Goal: Task Accomplishment & Management: Use online tool/utility

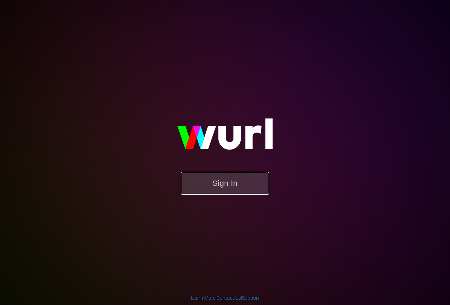
drag, startPoint x: 227, startPoint y: 185, endPoint x: 223, endPoint y: 186, distance: 4.0
click at [227, 185] on button "Sign In" at bounding box center [225, 183] width 88 height 23
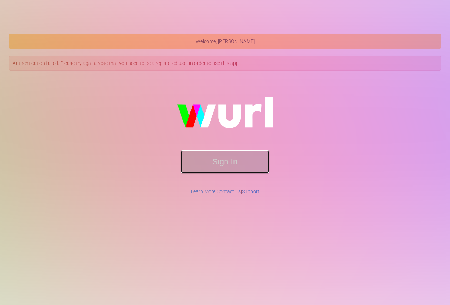
click at [221, 164] on button "Sign In" at bounding box center [225, 161] width 88 height 23
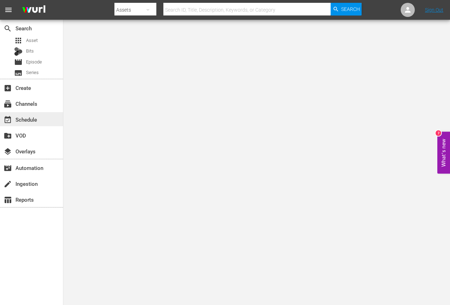
click at [41, 118] on div "event_available Schedule" at bounding box center [31, 119] width 63 height 14
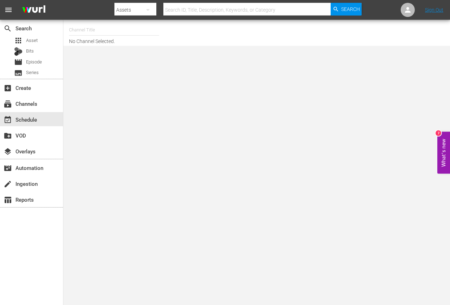
click at [151, 175] on body "menu Search By Assets Search ID, Title, Description, Keywords, or Category Sear…" at bounding box center [225, 152] width 450 height 305
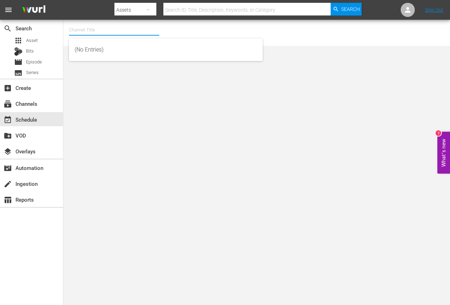
click at [104, 36] on input "text" at bounding box center [114, 29] width 90 height 17
type input "T"
click at [116, 34] on input "YG" at bounding box center [114, 29] width 90 height 17
click at [109, 25] on input "YG" at bounding box center [114, 29] width 90 height 17
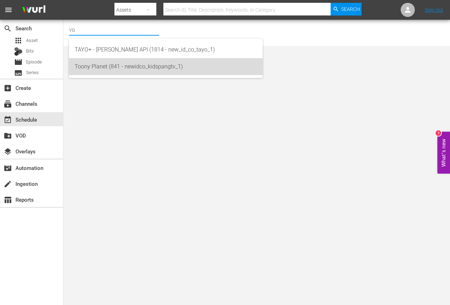
click at [115, 70] on div "Toony Planet (841 - newidco_kidspangtv_1)" at bounding box center [166, 66] width 183 height 17
type input "Toony Planet (841 - newidco_kidspangtv_1)"
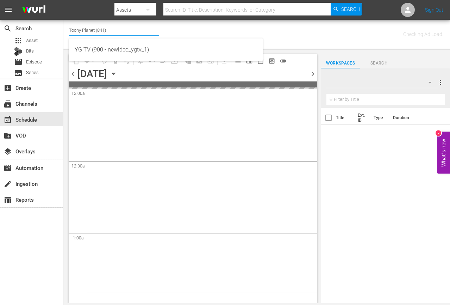
click at [123, 25] on input "Toony Planet (841)" at bounding box center [114, 29] width 90 height 17
click at [123, 26] on input "Toony Planet (841)" at bounding box center [114, 29] width 90 height 17
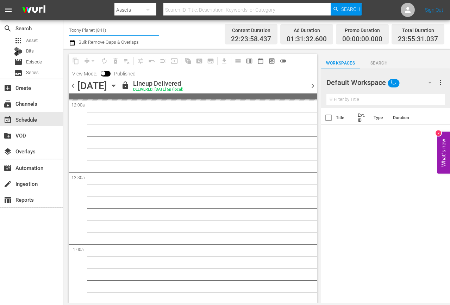
click at [128, 33] on input "Toony Planet (841)" at bounding box center [114, 29] width 90 height 17
click at [127, 33] on input "Toony Planet (841)" at bounding box center [114, 29] width 90 height 17
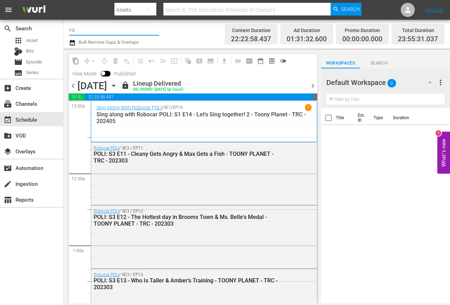
click at [96, 29] on input "YG" at bounding box center [114, 29] width 90 height 17
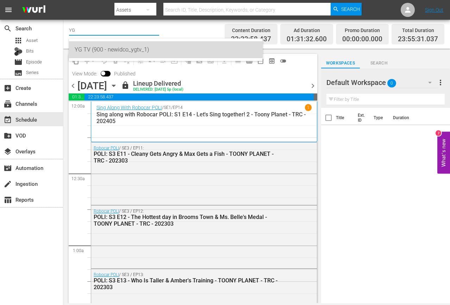
click at [96, 45] on div "YG TV (900 - newidco_ygtv_1)" at bounding box center [166, 49] width 183 height 17
type input "YG TV (900 - newidco_ygtv_1)"
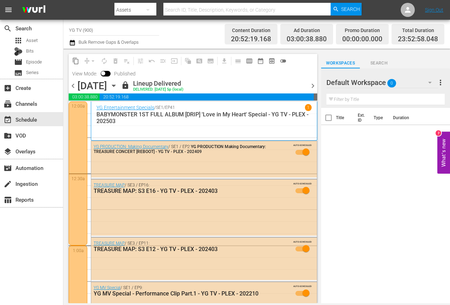
scroll to position [19, 0]
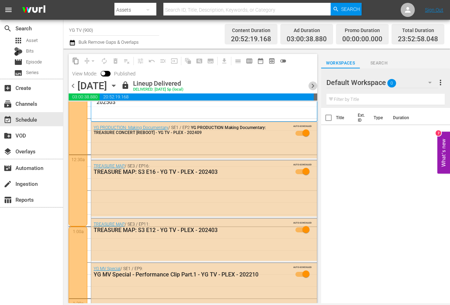
click at [315, 84] on span "chevron_right" at bounding box center [313, 85] width 9 height 9
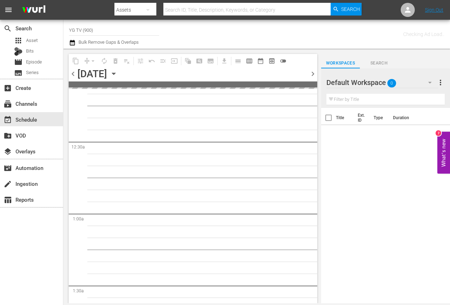
click at [315, 84] on span at bounding box center [193, 84] width 249 height 6
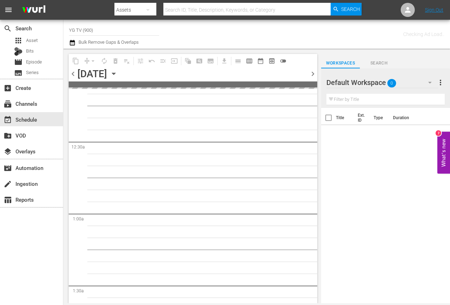
click at [313, 78] on div "chevron_left Thursday, September 25th September 25th chevron_right" at bounding box center [193, 75] width 249 height 14
click at [312, 76] on span "chevron_right" at bounding box center [313, 73] width 9 height 9
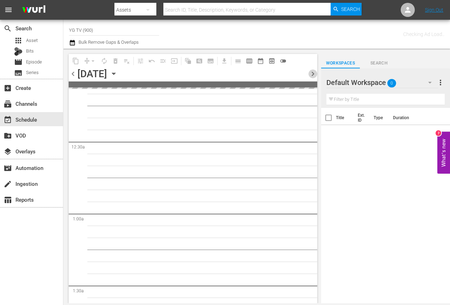
click at [312, 76] on span "chevron_right" at bounding box center [313, 73] width 9 height 9
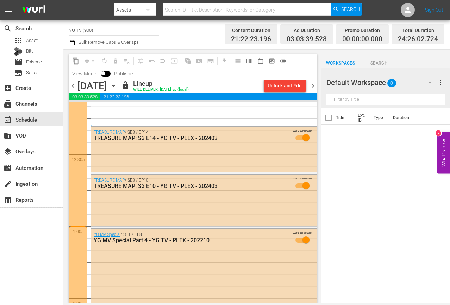
click at [380, 282] on div "Title Ext. ID Type Duration" at bounding box center [385, 206] width 129 height 196
click at [313, 85] on span "chevron_right" at bounding box center [313, 85] width 9 height 9
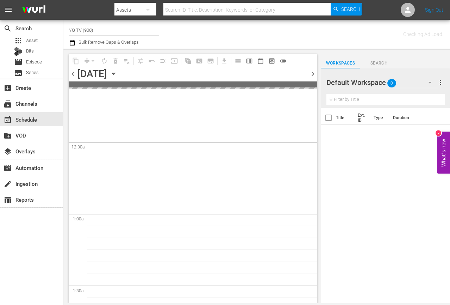
click at [414, 88] on hr at bounding box center [383, 88] width 112 height 0
click at [414, 83] on div "Default Workspace 0" at bounding box center [383, 83] width 112 height 20
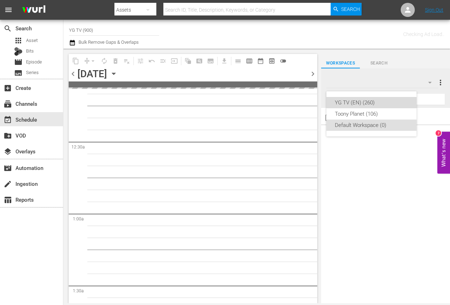
click at [368, 103] on div "YG TV (EN) (260)" at bounding box center [371, 102] width 73 height 11
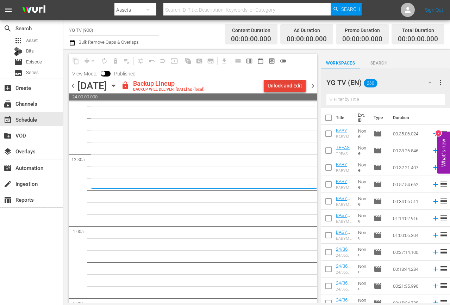
click at [287, 84] on div "Unlock and Edit" at bounding box center [285, 85] width 35 height 13
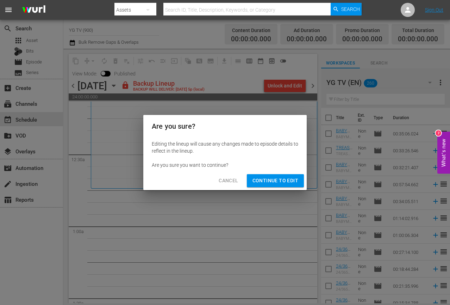
click at [275, 181] on span "Continue to Edit" at bounding box center [276, 180] width 46 height 9
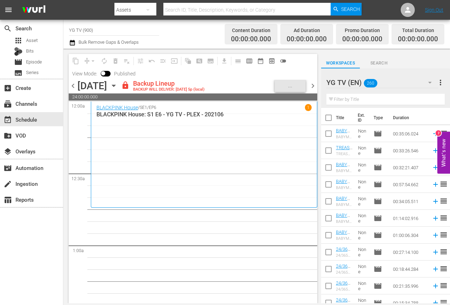
click at [314, 85] on span "chevron_right" at bounding box center [313, 85] width 9 height 9
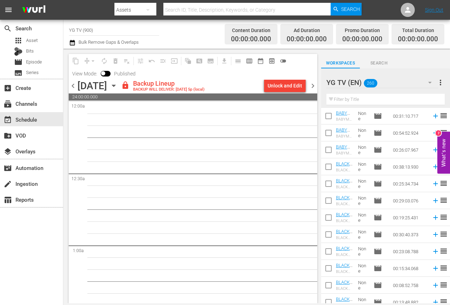
scroll to position [691, 0]
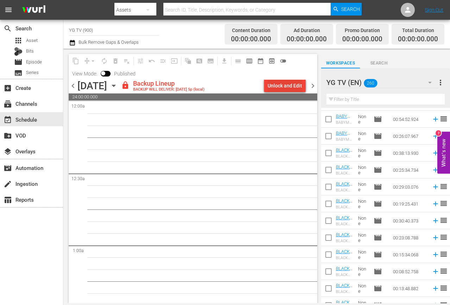
click at [290, 90] on div "Unlock and Edit" at bounding box center [285, 85] width 35 height 13
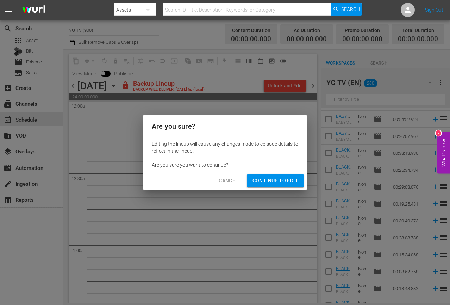
click at [263, 180] on span "Continue to Edit" at bounding box center [276, 180] width 46 height 9
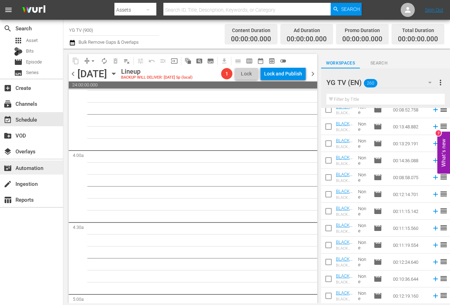
scroll to position [0, 0]
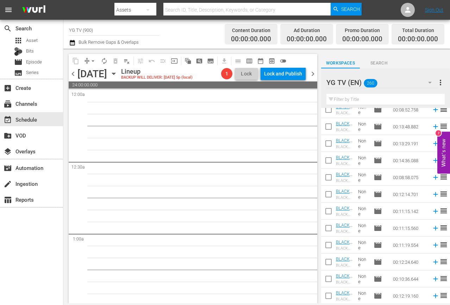
click at [73, 74] on span "chevron_left" at bounding box center [73, 73] width 9 height 9
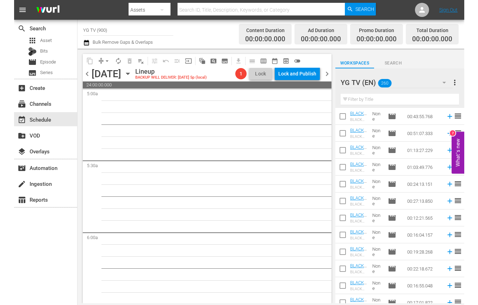
scroll to position [1360, 0]
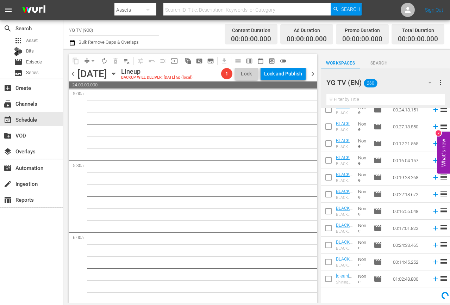
drag, startPoint x: 274, startPoint y: 205, endPoint x: 81, endPoint y: 195, distance: 193.4
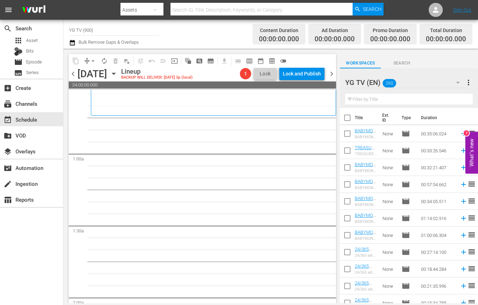
scroll to position [0, 0]
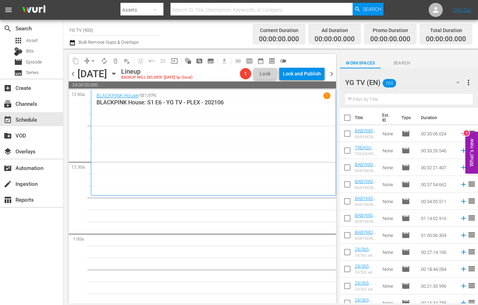
click at [259, 184] on div "BLACKPINK House / SE1 / EP6 1 BLACKPINK House: S1 E6 - YG TV - PLEX - 202106" at bounding box center [214, 142] width 234 height 101
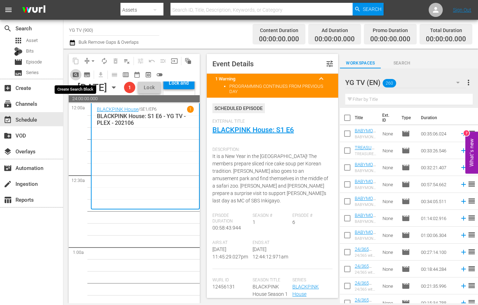
click at [76, 75] on span "pageview_outlined" at bounding box center [75, 74] width 7 height 7
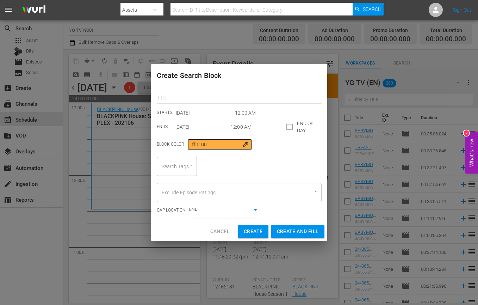
click at [190, 97] on input "text" at bounding box center [239, 98] width 165 height 11
paste input "YGTV-2025"
type input "YGTV-2025"
click at [203, 128] on input "Sep 29th 2025" at bounding box center [202, 127] width 52 height 11
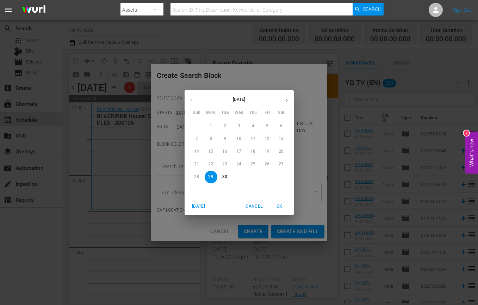
click at [283, 98] on button "button" at bounding box center [287, 100] width 14 height 14
click at [197, 139] on p "5" at bounding box center [197, 139] width 2 height 6
type input "Oct 5th 2025"
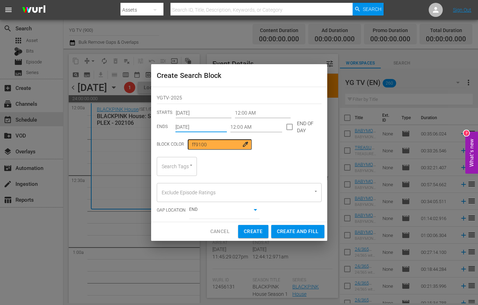
click at [179, 167] on div "Search Tags" at bounding box center [177, 166] width 40 height 19
paste input "YGTV-2025"
type input "YGTV-2025"
click at [178, 185] on span "YGTV-2025" at bounding box center [174, 185] width 25 height 7
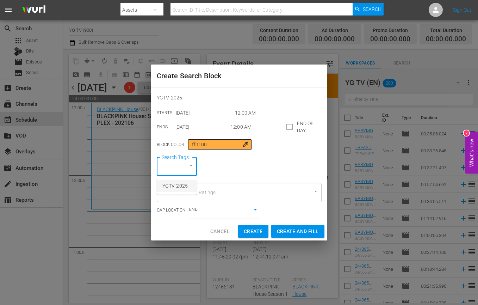
scroll to position [0, 0]
click at [255, 127] on input "12:00 AM" at bounding box center [256, 127] width 52 height 11
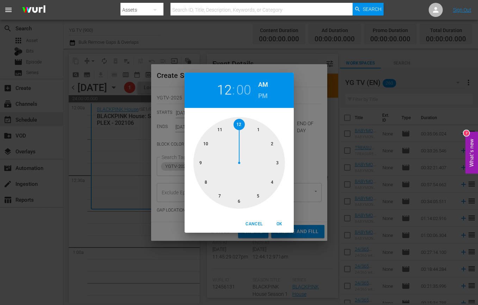
drag, startPoint x: 257, startPoint y: 128, endPoint x: 259, endPoint y: 133, distance: 5.2
click at [257, 128] on div at bounding box center [239, 163] width 92 height 92
click at [278, 222] on span "OK" at bounding box center [279, 223] width 17 height 7
type input "01:00 AM"
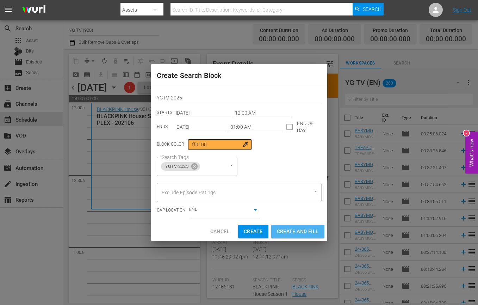
click at [303, 229] on span "Create and Fill" at bounding box center [298, 231] width 42 height 9
type input "Sep 29th 2025"
type input "12:00 AM"
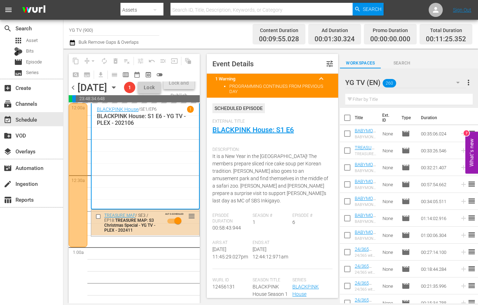
click at [138, 168] on div "BLACKPINK House / SE1 / EP6 1 BLACKPINK House: S1 E6 - YG TV - PLEX - 202106" at bounding box center [145, 156] width 97 height 100
click at [129, 197] on div "BLACKPINK House / SE1 / EP6 1 BLACKPINK House: S1 E6 - YG TV - PLEX - 202106" at bounding box center [145, 156] width 97 height 100
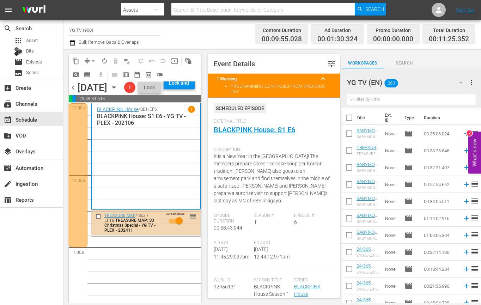
click at [158, 236] on div "TREASURE MAP / SE3 / EP18: TREASURE MAP: S3 Christmas Special - YG TV - PLEX - …" at bounding box center [146, 222] width 110 height 27
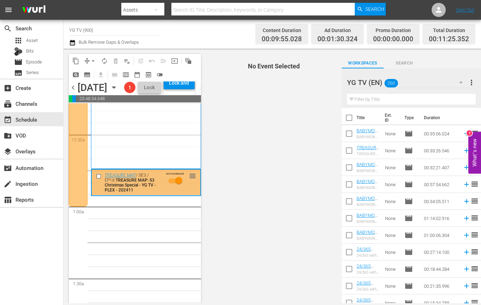
scroll to position [50, 0]
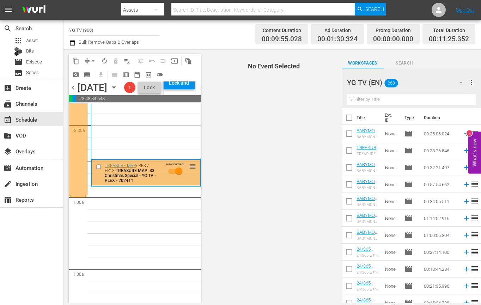
click at [396, 100] on input "text" at bounding box center [411, 99] width 129 height 11
click at [78, 76] on span "pageview_outlined" at bounding box center [75, 74] width 7 height 7
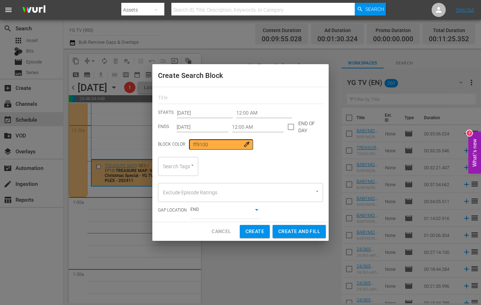
click at [211, 89] on div "STARTS Sep 29th 2025 12:00 AM ENDS Sep 29th 2025 12:00 AM END OF DAY Block Colo…" at bounding box center [240, 154] width 176 height 135
click at [204, 96] on input "text" at bounding box center [240, 98] width 165 height 11
paste input "YGTV-MV"
type input "YGTV-MV"
click at [192, 125] on input "Sep 29th 2025" at bounding box center [203, 127] width 52 height 11
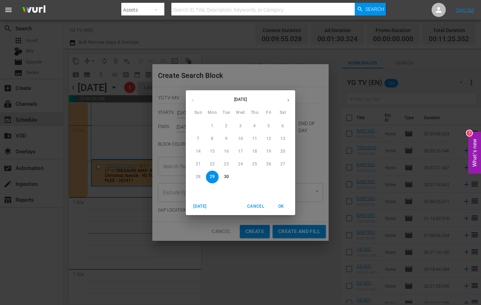
click at [285, 100] on button "button" at bounding box center [288, 100] width 14 height 14
click at [198, 140] on p "5" at bounding box center [198, 139] width 2 height 6
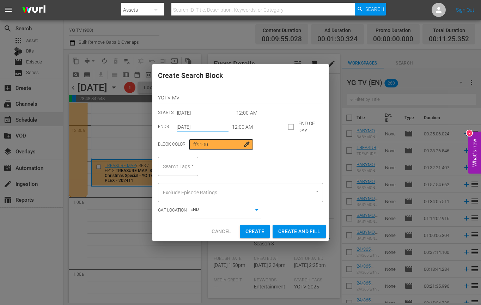
click at [199, 124] on input "Sep 29th 2025" at bounding box center [203, 127] width 52 height 11
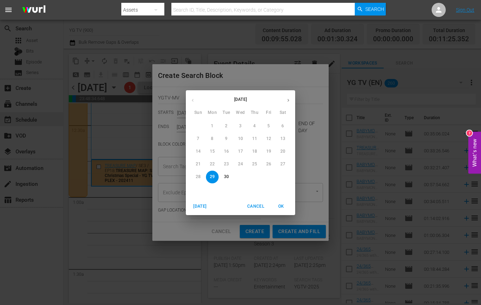
click at [288, 100] on icon "button" at bounding box center [287, 100] width 5 height 5
click at [201, 140] on span "5" at bounding box center [198, 139] width 13 height 6
type input "Oct 5th 2025"
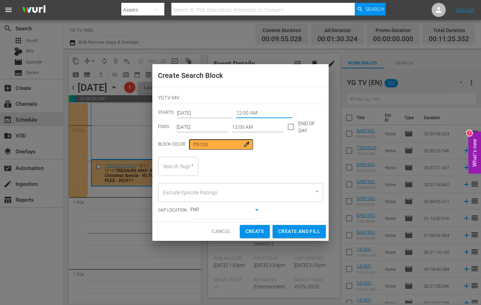
click at [246, 112] on input "12:00 AM" at bounding box center [264, 112] width 56 height 11
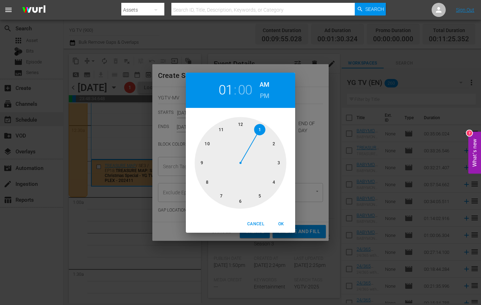
click at [261, 127] on div at bounding box center [241, 163] width 92 height 92
click at [283, 222] on span "OK" at bounding box center [280, 223] width 17 height 7
type input "01:00 AM"
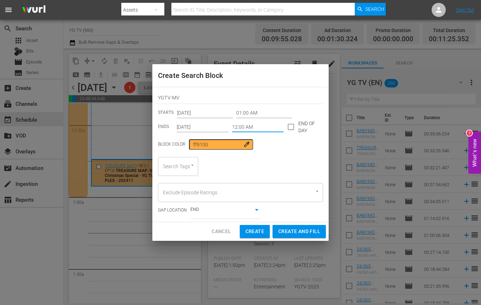
click at [252, 129] on input "12:00 AM" at bounding box center [258, 127] width 52 height 11
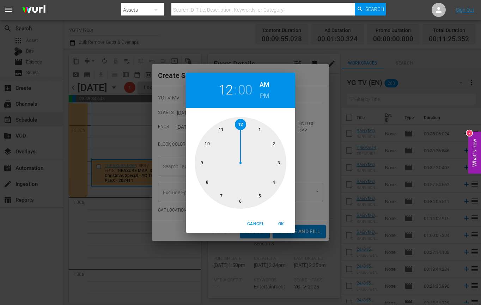
click at [278, 147] on div at bounding box center [241, 163] width 92 height 92
click at [282, 220] on button "OK" at bounding box center [281, 224] width 23 height 12
type input "02:00 AM"
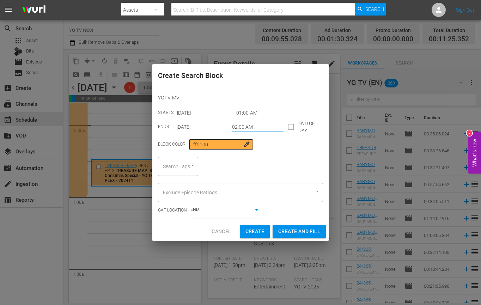
click at [176, 162] on div "Search Tags" at bounding box center [178, 166] width 40 height 19
paste input "YGTV-MV"
type input "YGTV-MV"
click at [181, 183] on span "YGTV-MV" at bounding box center [174, 185] width 21 height 7
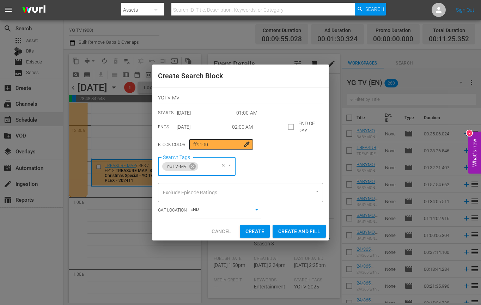
scroll to position [0, 0]
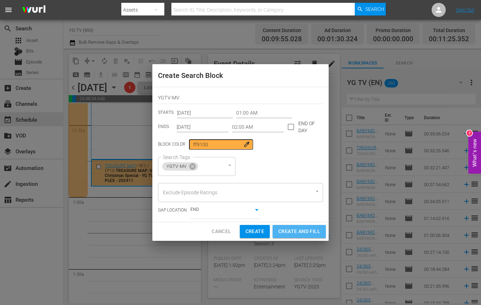
click at [297, 230] on span "Create and Fill" at bounding box center [299, 231] width 42 height 9
type input "12:00 AM"
type input "Sep 29th 2025"
type input "12:00 AM"
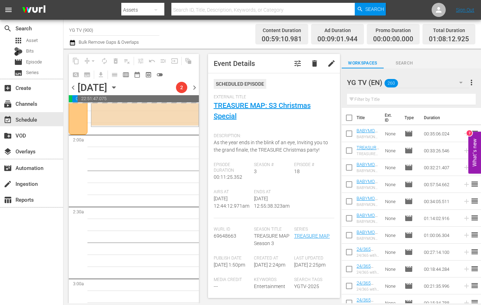
scroll to position [220, 0]
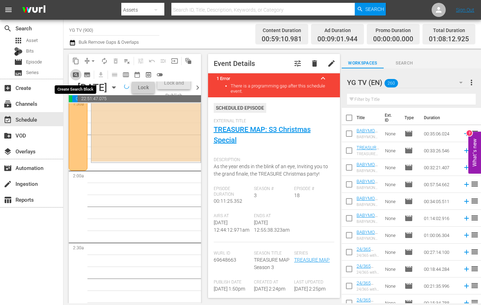
click at [75, 74] on span "pageview_outlined" at bounding box center [75, 74] width 7 height 7
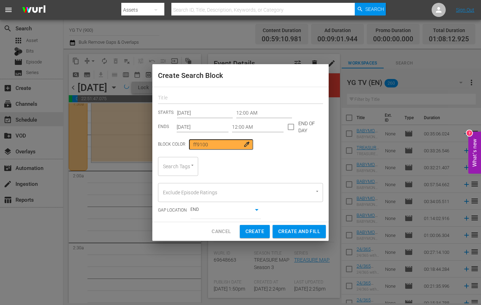
click at [190, 96] on input "text" at bounding box center [240, 98] width 165 height 11
paste input "YGTV-ENTER-subtitle-long"
type input "YGTV-ENTER-subtitle-long"
click at [236, 113] on input "12:00 AM" at bounding box center [264, 112] width 56 height 11
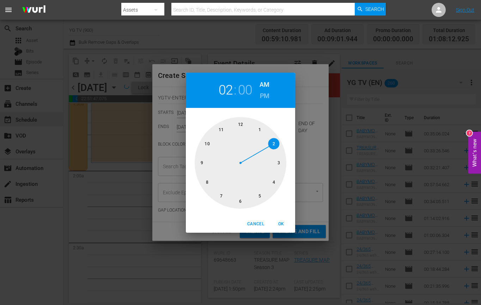
click at [269, 143] on div at bounding box center [241, 163] width 92 height 92
click at [282, 223] on span "OK" at bounding box center [280, 223] width 17 height 7
type input "02:00 AM"
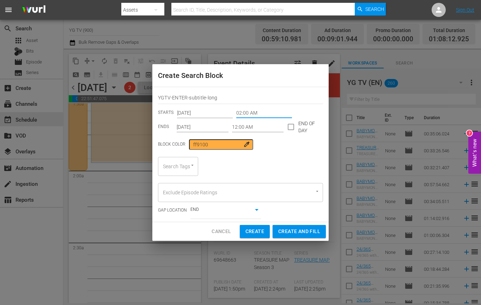
click at [251, 129] on input "12:00 AM" at bounding box center [258, 127] width 52 height 11
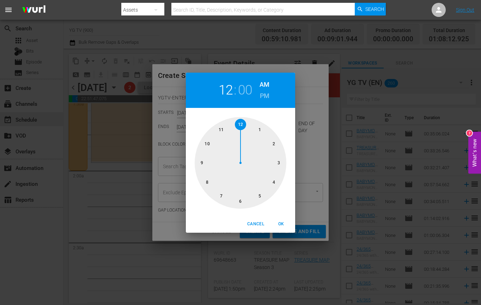
click at [273, 183] on div at bounding box center [241, 163] width 92 height 92
click at [285, 223] on span "OK" at bounding box center [280, 223] width 17 height 7
type input "04:00 AM"
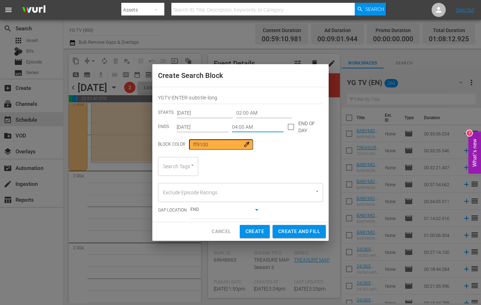
click at [193, 128] on input "Sep 29th 2025" at bounding box center [203, 127] width 52 height 11
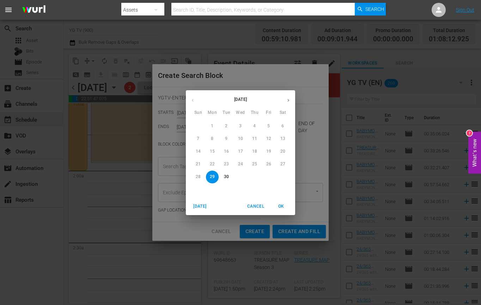
click at [286, 100] on icon "button" at bounding box center [287, 100] width 5 height 5
click at [197, 137] on p "5" at bounding box center [198, 139] width 2 height 6
type input "Oct 5th 2025"
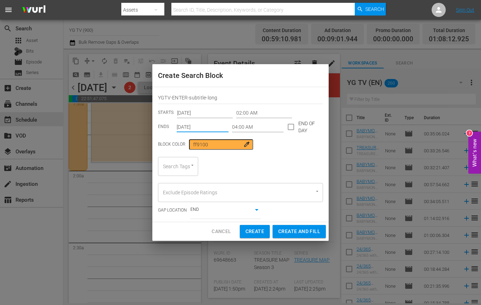
click at [175, 167] on input "Search Tags" at bounding box center [168, 166] width 14 height 13
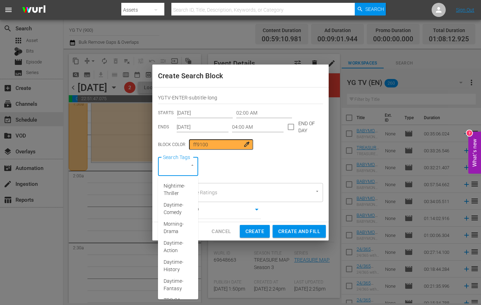
paste input "YGTV-ENTER-subtitle-long"
type input "YGTV-ENTER-subtitle-long"
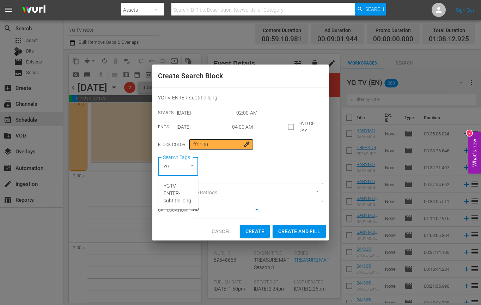
scroll to position [0, 47]
click at [175, 184] on span "YGTV-ENTER-subtitle-long" at bounding box center [178, 193] width 29 height 22
click at [293, 228] on span "Create and Fill" at bounding box center [299, 231] width 42 height 9
type input "12:00 AM"
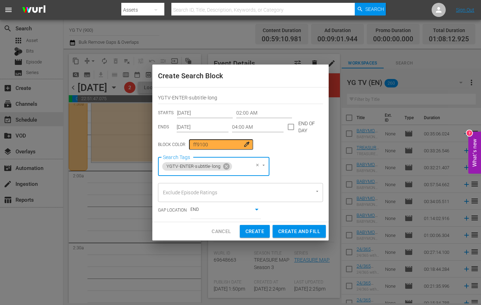
type input "Sep 29th 2025"
type input "12:00 AM"
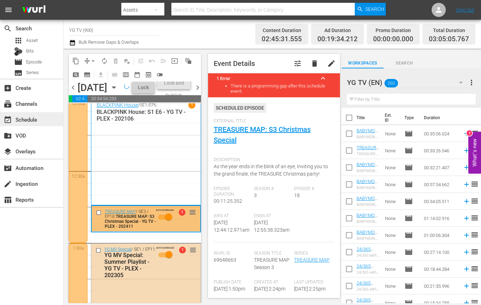
scroll to position [439, 0]
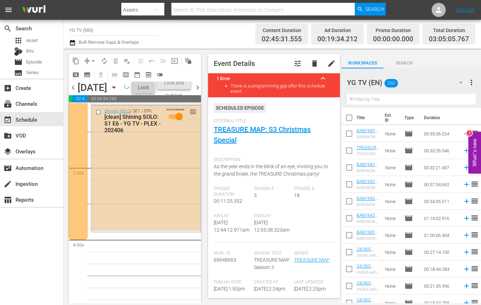
click at [119, 193] on div "Shining SOLO / SE1 / EP6: [clean] Shining SOLO: S1 E6 - YG TV - PLEX - 202406 A…" at bounding box center [145, 167] width 109 height 125
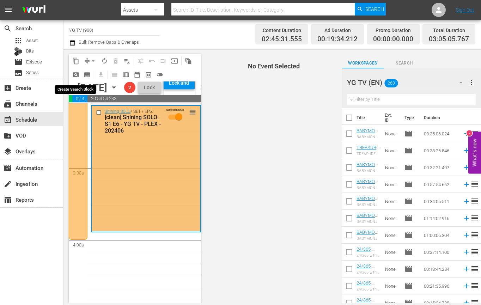
click at [77, 75] on span "pageview_outlined" at bounding box center [75, 74] width 7 height 7
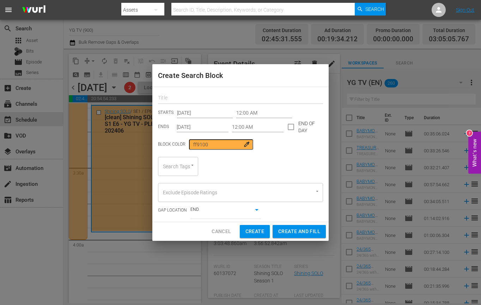
click at [189, 95] on input "text" at bounding box center [240, 98] width 165 height 11
paste input "YGTV-Album"
type input "YGTV-Album"
click at [185, 128] on input "Sep 29th 2025" at bounding box center [203, 127] width 52 height 11
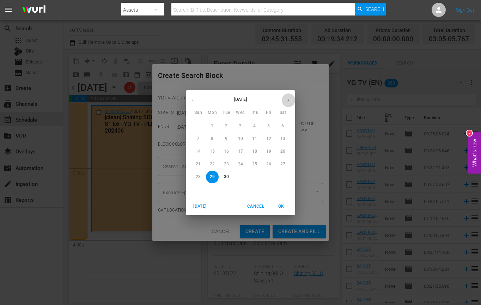
drag, startPoint x: 286, startPoint y: 100, endPoint x: 282, endPoint y: 107, distance: 8.4
click at [286, 100] on icon "button" at bounding box center [287, 100] width 5 height 5
click at [198, 138] on p "5" at bounding box center [198, 139] width 2 height 6
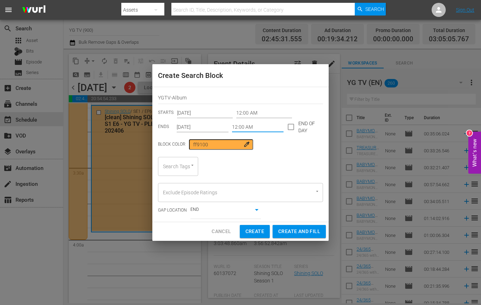
click at [260, 124] on input "12:00 AM" at bounding box center [258, 127] width 52 height 11
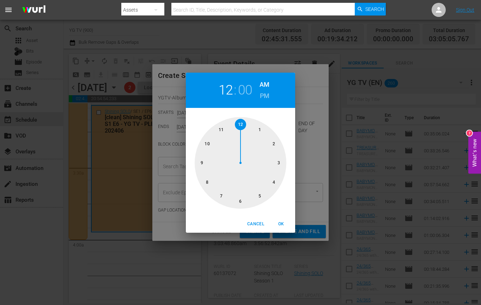
type input "Sep 29th 2025"
click at [243, 202] on div at bounding box center [241, 163] width 92 height 92
drag, startPoint x: 279, startPoint y: 220, endPoint x: 259, endPoint y: 180, distance: 44.9
click at [279, 220] on span "OK" at bounding box center [280, 223] width 17 height 7
type input "06:00 AM"
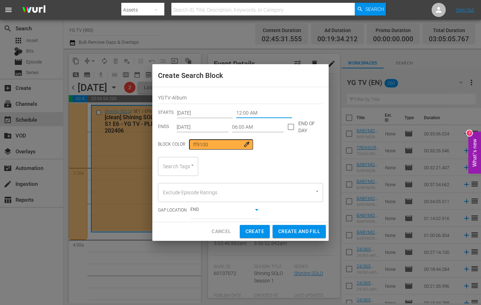
click at [256, 113] on input "12:00 AM" at bounding box center [264, 112] width 56 height 11
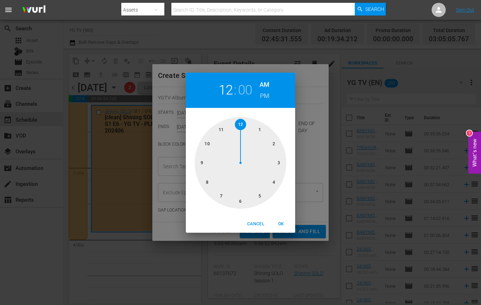
click at [270, 180] on div at bounding box center [241, 163] width 92 height 92
click at [283, 224] on span "OK" at bounding box center [280, 223] width 17 height 7
type input "04:00 AM"
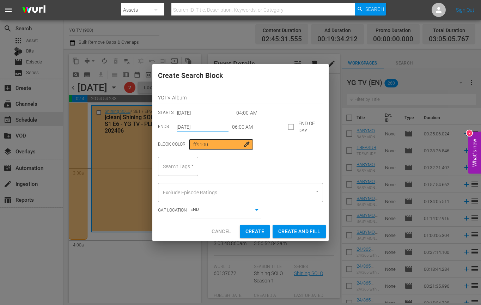
click at [183, 128] on input "Sep 29th 2025" at bounding box center [203, 127] width 52 height 11
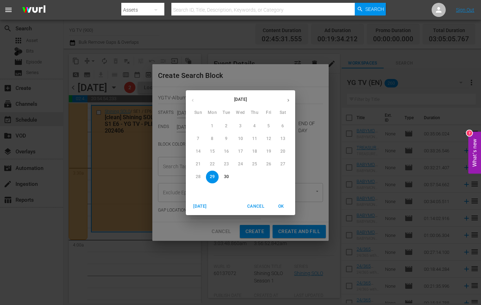
click at [284, 102] on button "button" at bounding box center [288, 100] width 14 height 14
click at [194, 138] on span "5" at bounding box center [198, 139] width 13 height 6
type input "Oct 5th 2025"
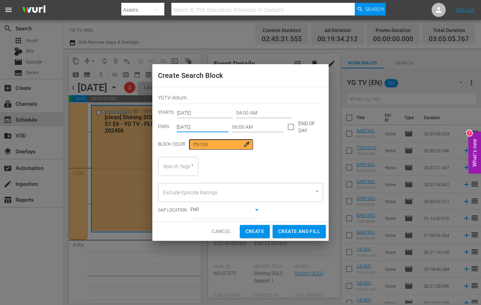
click at [170, 168] on input "Search Tags" at bounding box center [168, 166] width 14 height 13
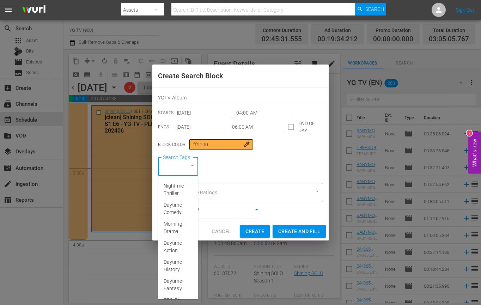
paste input "YGTV-Album"
type input "YGTV-Album"
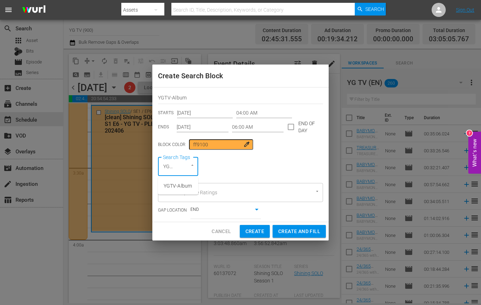
scroll to position [0, 17]
click at [177, 185] on span "YGTV-Album" at bounding box center [178, 185] width 28 height 7
click at [293, 232] on span "Create and Fill" at bounding box center [299, 231] width 42 height 9
type input "12:00 AM"
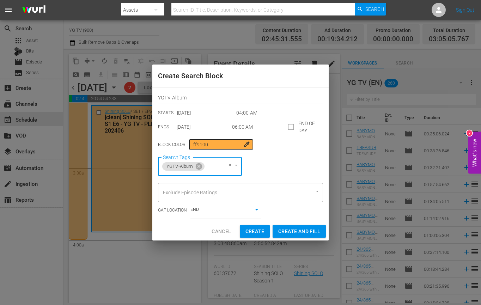
type input "Sep 29th 2025"
type input "12:00 AM"
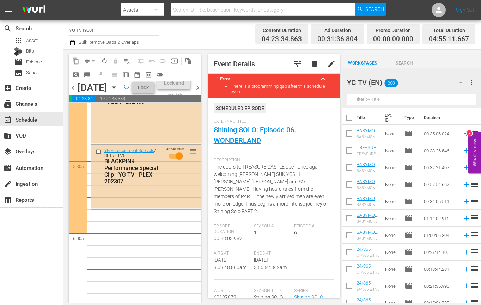
scroll to position [717, 0]
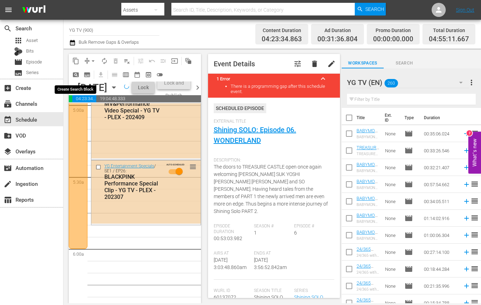
click at [76, 77] on span "pageview_outlined" at bounding box center [75, 74] width 7 height 7
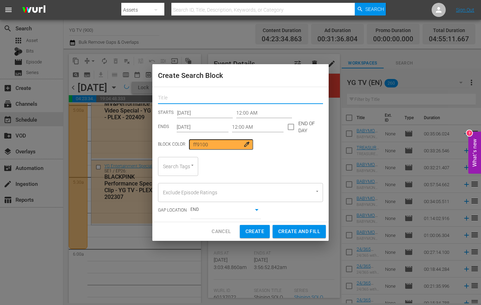
click at [195, 98] on input "text" at bounding box center [240, 98] width 165 height 11
paste input "YGTV-MV"
type input "YGTV-MV"
click at [245, 91] on div "YGTV-MV" at bounding box center [240, 97] width 165 height 14
click at [247, 113] on input "12:00 AM" at bounding box center [264, 112] width 56 height 11
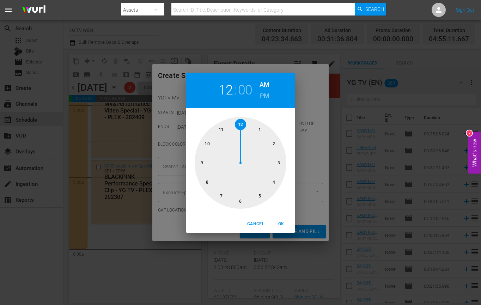
click at [207, 184] on div at bounding box center [241, 163] width 92 height 92
drag, startPoint x: 279, startPoint y: 222, endPoint x: 254, endPoint y: 189, distance: 41.6
click at [279, 222] on span "OK" at bounding box center [280, 223] width 17 height 7
type input "08:00 AM"
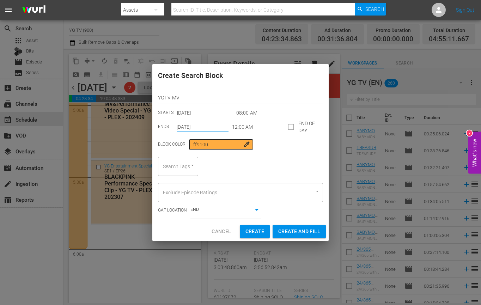
click at [192, 124] on input "Sep 29th 2025" at bounding box center [203, 127] width 52 height 11
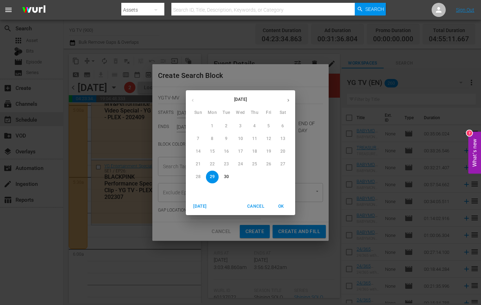
click at [290, 99] on icon "button" at bounding box center [287, 100] width 5 height 5
drag, startPoint x: 199, startPoint y: 137, endPoint x: 258, endPoint y: 172, distance: 69.0
click at [199, 137] on p "5" at bounding box center [198, 139] width 2 height 6
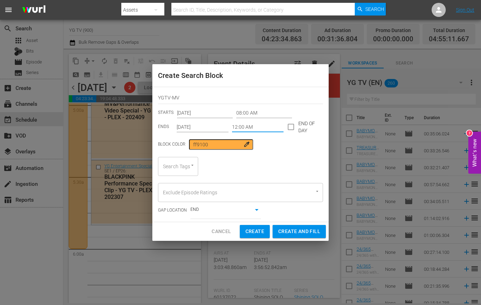
click at [253, 128] on input "12:00 AM" at bounding box center [258, 127] width 52 height 11
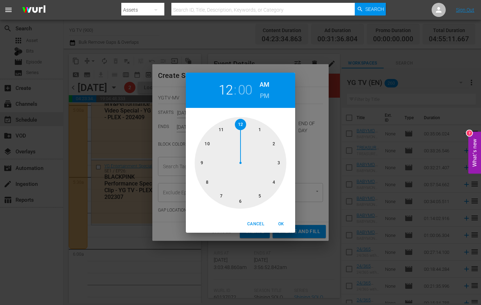
type input "Sep 29th 2025"
click at [204, 143] on div at bounding box center [241, 163] width 92 height 92
click at [278, 220] on span "OK" at bounding box center [280, 223] width 17 height 7
type input "10:00 AM"
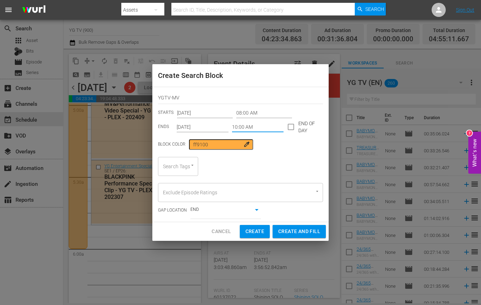
click at [173, 165] on input "Search Tags" at bounding box center [168, 166] width 14 height 13
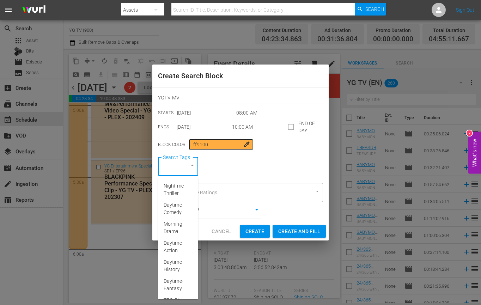
click at [209, 121] on div "STARTS Sep 29th 2025 08:00 AM ENDS Sep 29th 2025 10:00 AM END OF DAY" at bounding box center [240, 119] width 165 height 25
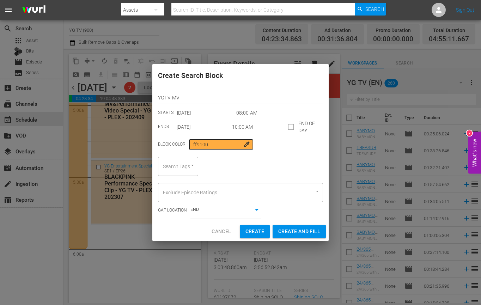
click at [206, 126] on input "Sep 29th 2025" at bounding box center [203, 127] width 52 height 11
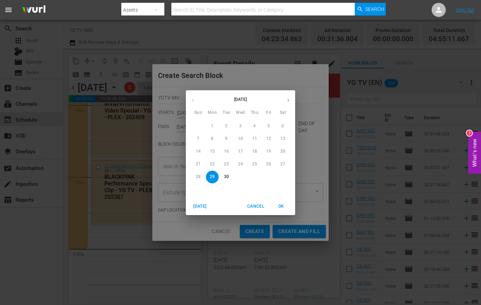
click at [288, 99] on icon "button" at bounding box center [287, 100] width 5 height 5
click at [197, 141] on p "5" at bounding box center [198, 139] width 2 height 6
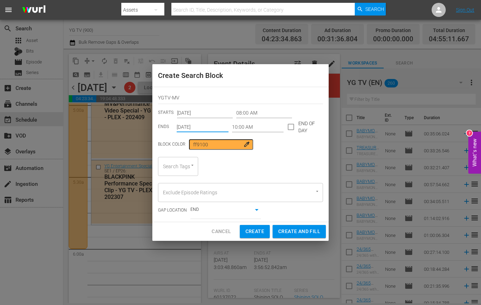
type input "Sep 29th 2025"
click at [176, 163] on div "Search Tags" at bounding box center [178, 166] width 40 height 19
paste input "YGTV-MV"
type input "YGTV-MV"
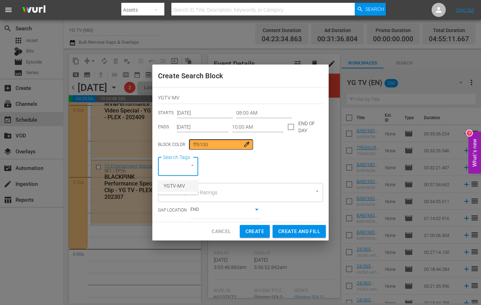
click at [176, 188] on span "YGTV-MV" at bounding box center [174, 185] width 21 height 7
click at [207, 128] on input "Sep 29th 2025" at bounding box center [203, 127] width 52 height 11
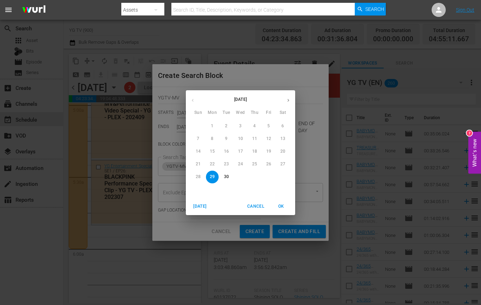
click at [288, 101] on icon "button" at bounding box center [287, 100] width 5 height 5
click at [199, 139] on span "5" at bounding box center [198, 139] width 13 height 6
type input "Oct 5th 2025"
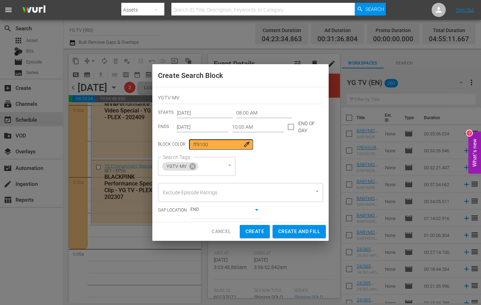
click at [279, 168] on div "Search Tags YGTV-MV Search Tags" at bounding box center [240, 166] width 165 height 19
click at [301, 230] on span "Create and Fill" at bounding box center [299, 231] width 42 height 9
type input "12:00 AM"
type input "Sep 29th 2025"
type input "12:00 AM"
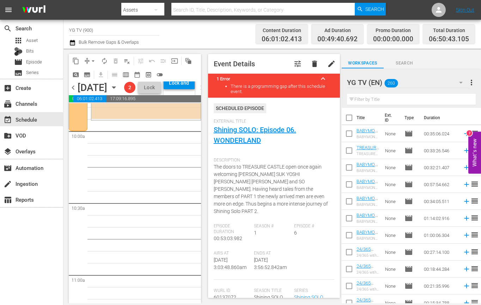
scroll to position [1342, 0]
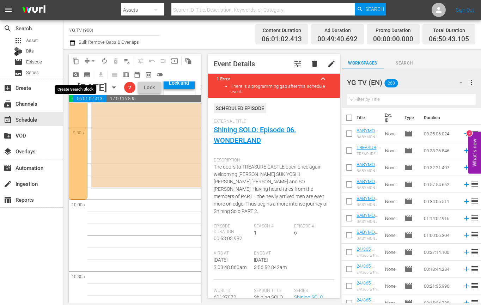
click at [77, 75] on span "pageview_outlined" at bounding box center [75, 74] width 7 height 7
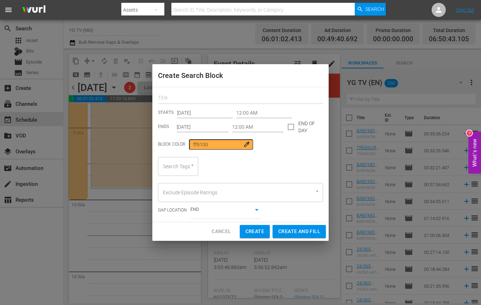
click at [198, 100] on input "text" at bounding box center [240, 98] width 165 height 11
paste input "YGTV-BPHouse"
click at [180, 165] on div "Search Tags" at bounding box center [178, 166] width 40 height 19
type input "YGTV-BPHouse"
paste input "YGTV-BPHouse"
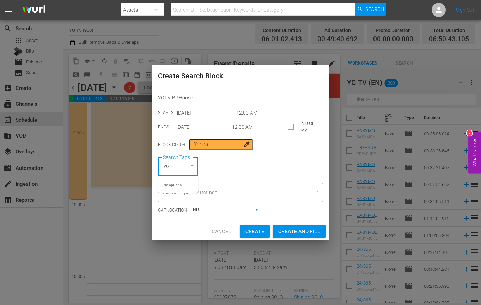
scroll to position [0, 24]
click at [173, 167] on input "YGTV-BPHouse" at bounding box center [168, 166] width 14 height 13
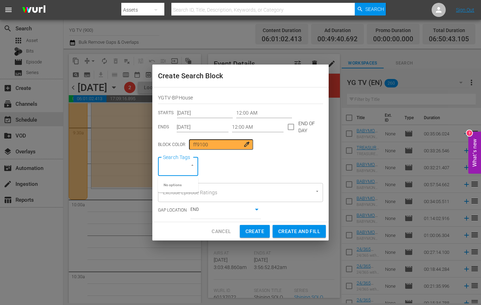
paste input "text"
type input "YGTV-BPHouse"
drag, startPoint x: 202, startPoint y: 99, endPoint x: 144, endPoint y: 97, distance: 57.5
click at [151, 97] on div "Create Search Block YGTV-BPHouse STARTS Sep 29th 2025 12:00 AM ENDS Sep 29th 20…" at bounding box center [240, 152] width 481 height 305
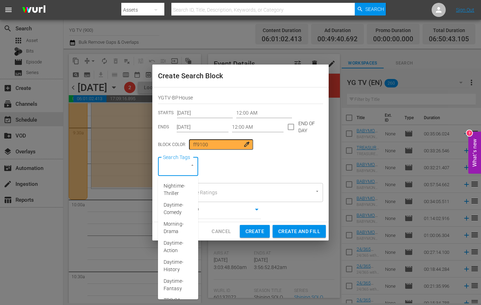
click at [168, 163] on input "Search Tags" at bounding box center [168, 166] width 14 height 13
paste input "YGTV-BPHouse"
type input "YGTV-BPHouse"
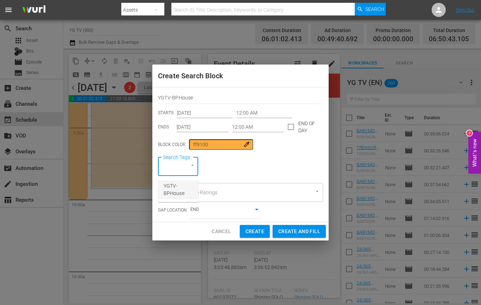
click at [174, 189] on span "YGTV-BPHouse" at bounding box center [178, 189] width 29 height 15
click at [200, 125] on input "Sep 29th 2025" at bounding box center [203, 127] width 52 height 11
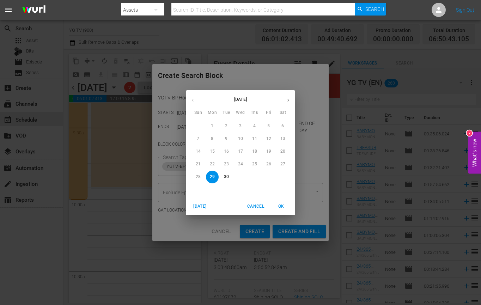
click at [252, 204] on span "Cancel" at bounding box center [255, 206] width 17 height 7
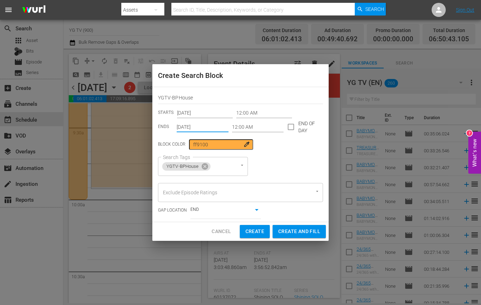
click at [238, 113] on input "12:00 AM" at bounding box center [264, 112] width 56 height 11
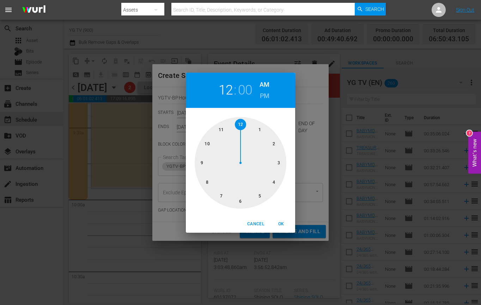
click at [205, 146] on div at bounding box center [241, 163] width 92 height 92
click at [278, 224] on span "OK" at bounding box center [280, 223] width 17 height 7
type input "10:00 AM"
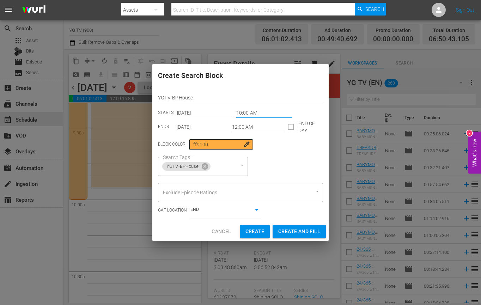
click at [201, 123] on input "Sep 29th 2025" at bounding box center [203, 127] width 52 height 11
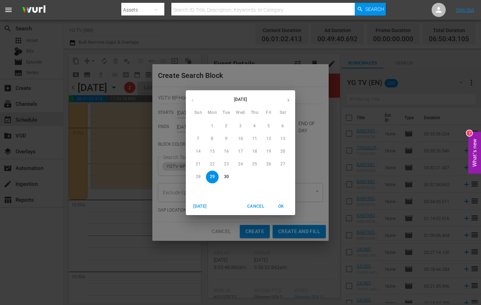
click at [288, 99] on icon "button" at bounding box center [287, 100] width 5 height 5
click at [197, 139] on p "5" at bounding box center [198, 139] width 2 height 6
type input "Oct 5th 2025"
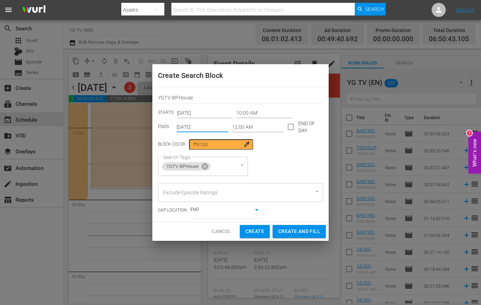
click at [257, 128] on input "12:00 AM" at bounding box center [258, 127] width 52 height 11
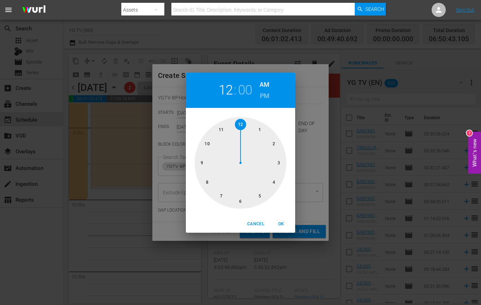
click at [261, 99] on h6 "PM" at bounding box center [265, 95] width 10 height 11
click at [277, 222] on span "OK" at bounding box center [280, 223] width 17 height 7
type input "12:00 PM"
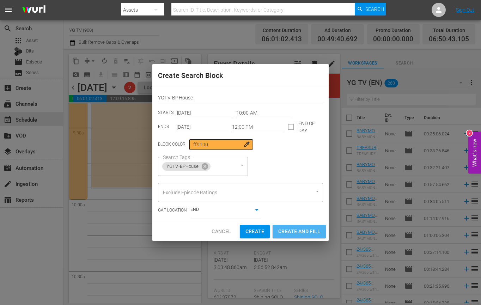
click at [300, 231] on span "Create and Fill" at bounding box center [299, 231] width 42 height 9
type input "12:00 AM"
type input "Sep 29th 2025"
type input "12:00 AM"
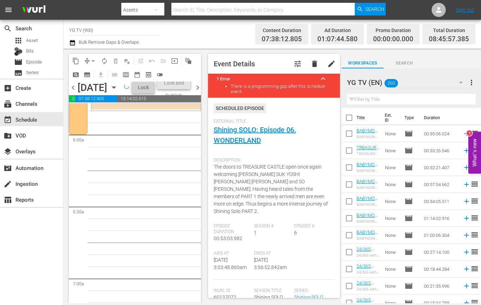
scroll to position [860, 0]
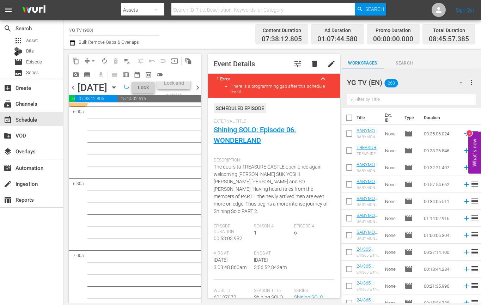
click at [382, 99] on input "text" at bounding box center [411, 99] width 129 height 11
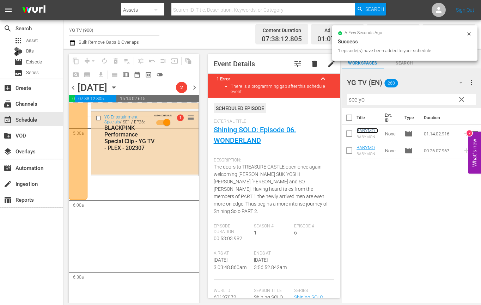
scroll to position [769, 0]
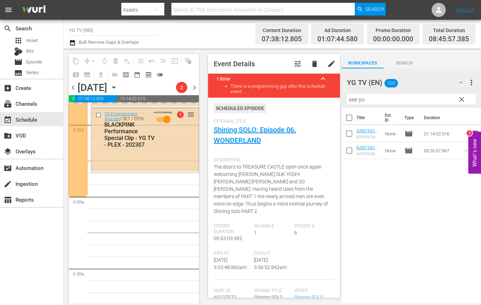
drag, startPoint x: 377, startPoint y: 100, endPoint x: 308, endPoint y: 98, distance: 68.8
click at [308, 98] on div "content_copy compress arrow_drop_down autorenew_outlined delete_forever_outline…" at bounding box center [271, 176] width 417 height 254
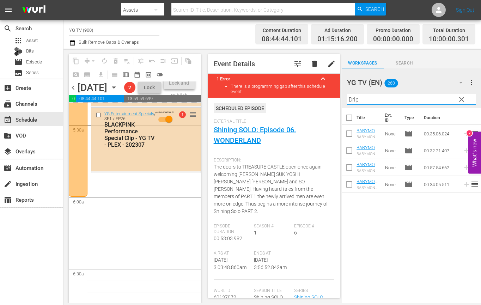
drag, startPoint x: 372, startPoint y: 103, endPoint x: 263, endPoint y: 97, distance: 109.0
click at [291, 88] on div "content_copy compress arrow_drop_down autorenew_outlined delete_forever_outline…" at bounding box center [271, 176] width 417 height 254
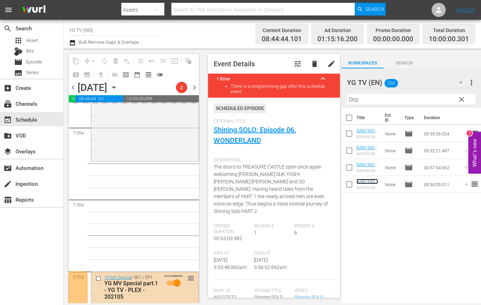
scroll to position [983, 0]
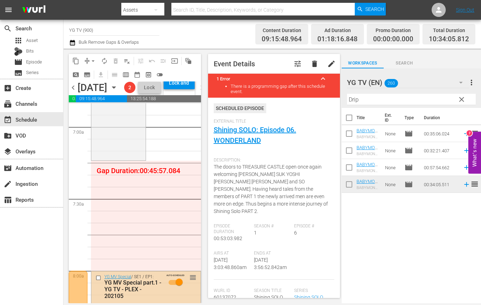
drag, startPoint x: 360, startPoint y: 99, endPoint x: 296, endPoint y: 92, distance: 63.8
click at [296, 92] on div "content_copy compress arrow_drop_down autorenew_outlined delete_forever_outline…" at bounding box center [271, 176] width 417 height 254
type input "W"
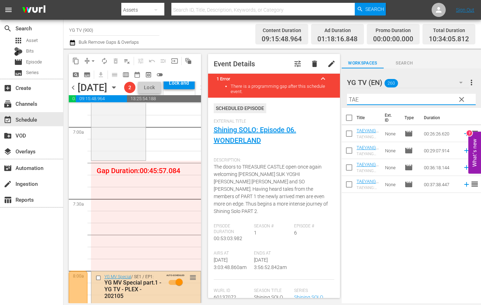
type input "TAE"
drag, startPoint x: 424, startPoint y: 263, endPoint x: 415, endPoint y: 255, distance: 11.7
click at [423, 263] on div "Title Ext. ID Type Duration TAEYANG DOCUMENTARY: S1 E1 - YG TV - PLEX - 202107 …" at bounding box center [410, 206] width 139 height 196
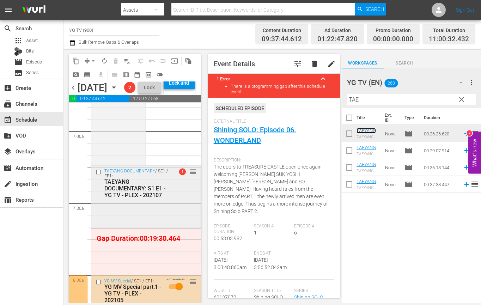
scroll to position [1005, 0]
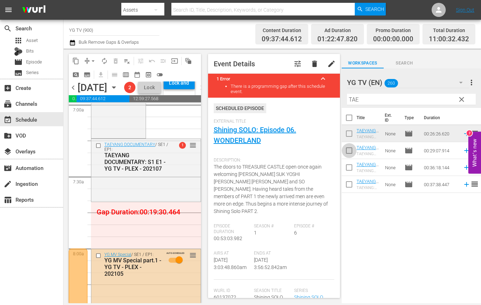
drag, startPoint x: 348, startPoint y: 155, endPoint x: 350, endPoint y: 166, distance: 11.0
click at [348, 155] on input "checkbox" at bounding box center [348, 151] width 15 height 15
checkbox input "true"
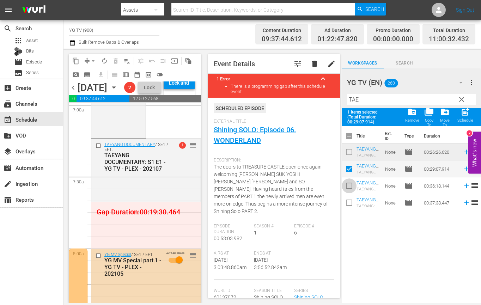
click at [351, 189] on input "checkbox" at bounding box center [348, 187] width 15 height 15
checkbox input "true"
click at [450, 114] on div "post_add Schedule" at bounding box center [465, 115] width 16 height 16
checkbox input "false"
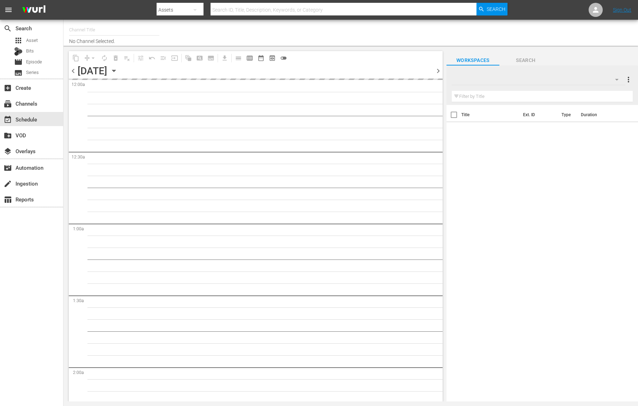
type input "YG TV (900)"
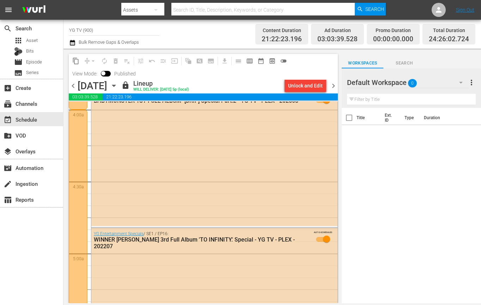
scroll to position [579, 0]
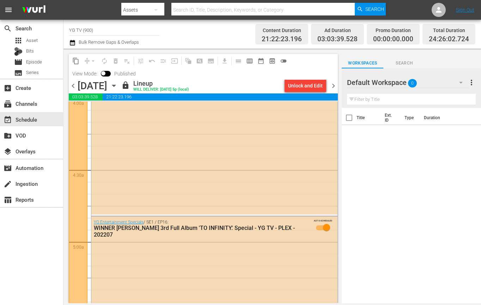
click at [398, 100] on input "text" at bounding box center [411, 99] width 129 height 11
click at [405, 86] on div "Default Workspace 0" at bounding box center [408, 83] width 122 height 20
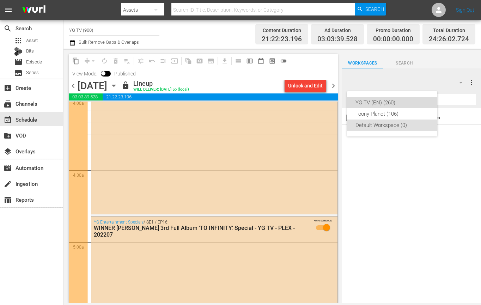
click at [381, 102] on div "YG TV (EN) (260)" at bounding box center [391, 102] width 73 height 11
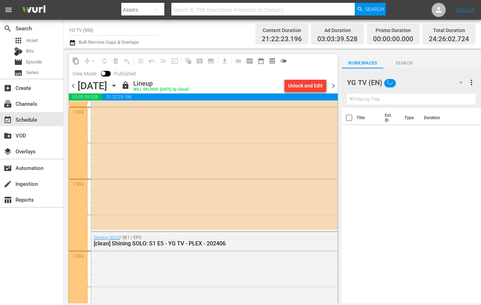
scroll to position [258, 0]
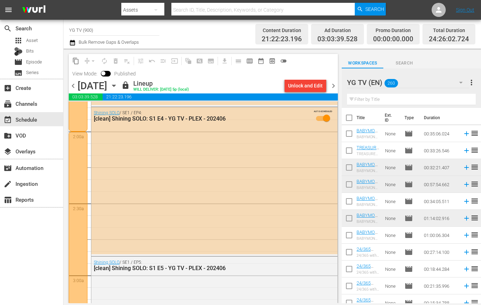
click at [332, 87] on span "chevron_right" at bounding box center [333, 85] width 9 height 9
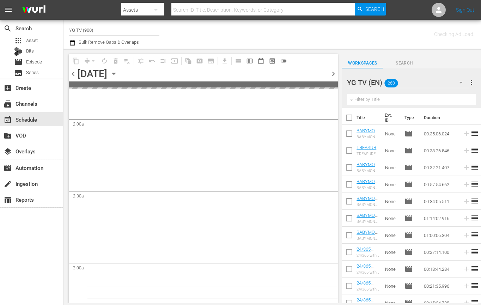
click at [333, 86] on span at bounding box center [203, 84] width 269 height 6
click at [335, 72] on span "chevron_right" at bounding box center [333, 73] width 9 height 9
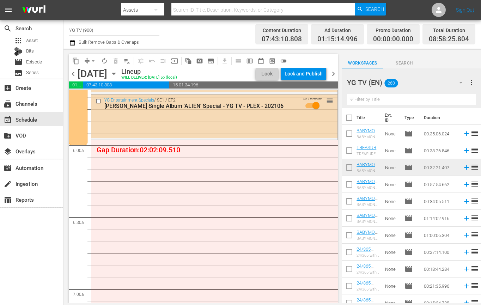
scroll to position [791, 0]
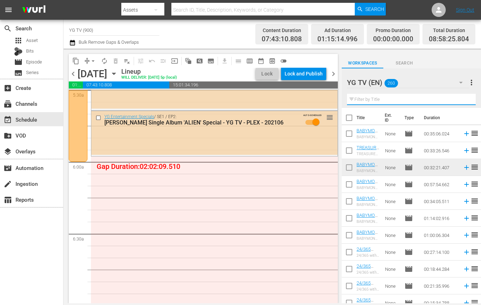
click at [368, 99] on input "text" at bounding box center [411, 99] width 129 height 11
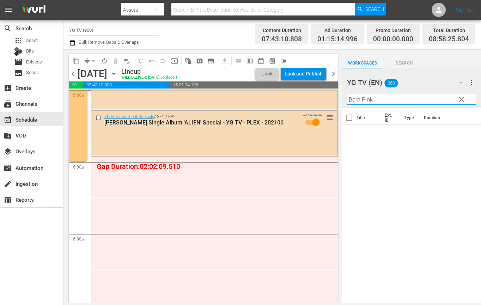
drag, startPoint x: 382, startPoint y: 102, endPoint x: 425, endPoint y: 96, distance: 43.4
click at [330, 97] on div "content_copy compress arrow_drop_down autorenew_outlined delete_forever_outline…" at bounding box center [271, 176] width 417 height 254
type input "Born Pink"
click at [459, 98] on span "clear" at bounding box center [461, 99] width 8 height 8
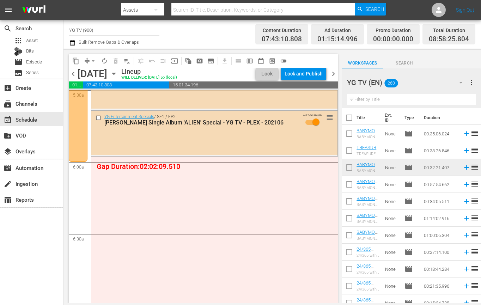
scroll to position [345, 0]
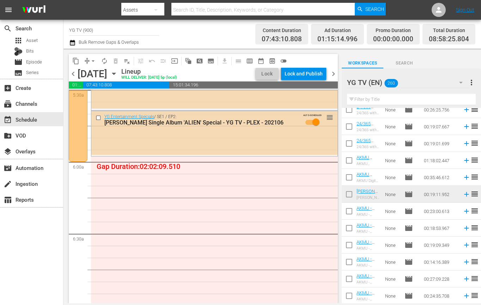
click at [75, 75] on span "chevron_left" at bounding box center [73, 73] width 9 height 9
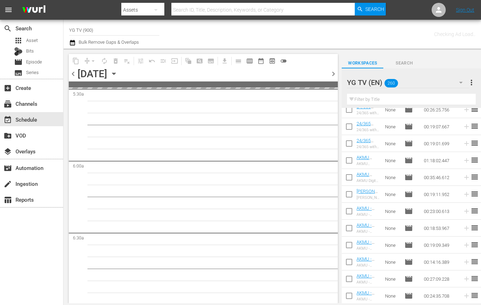
scroll to position [863, 0]
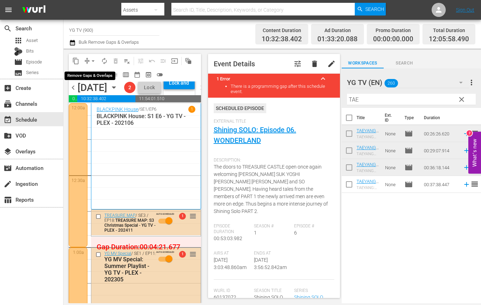
click at [90, 62] on span "arrow_drop_down" at bounding box center [93, 60] width 7 height 7
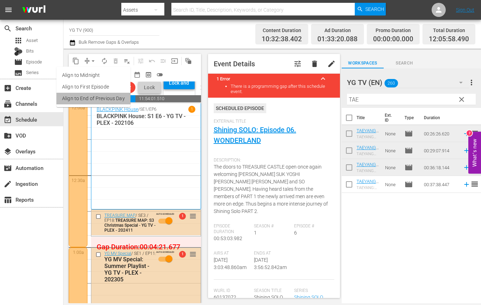
click at [105, 98] on li "Align to End of Previous Day" at bounding box center [93, 99] width 74 height 12
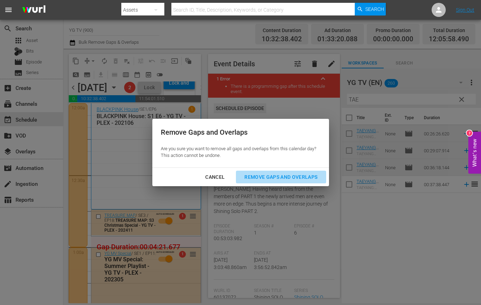
click at [295, 179] on div "Remove Gaps and Overlaps" at bounding box center [281, 177] width 84 height 9
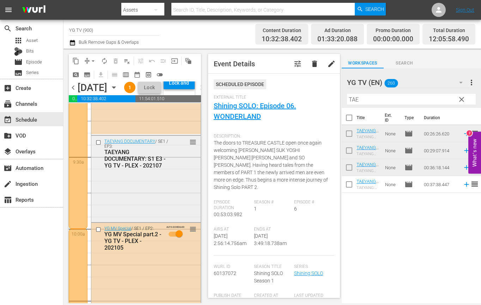
scroll to position [1320, 0]
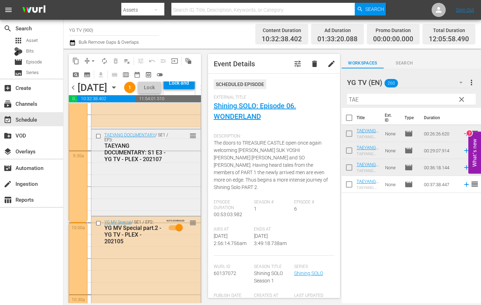
click at [161, 205] on div "TAEYANG DOCUMENTARY / SE1 / EP3: TAEYANG DOCUMENTARY: S1 E3 - YG TV - PLEX - 20…" at bounding box center [145, 171] width 109 height 85
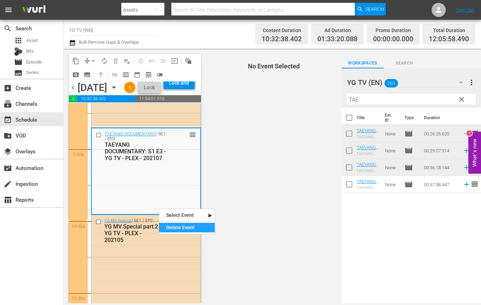
click at [168, 227] on div "Delete Event" at bounding box center [187, 228] width 56 height 10
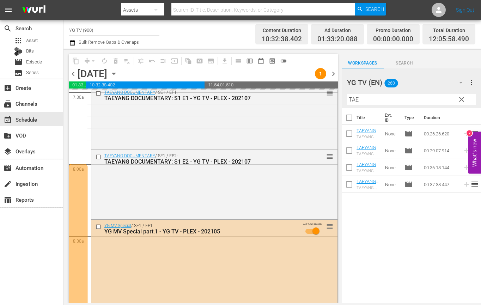
scroll to position [1055, 0]
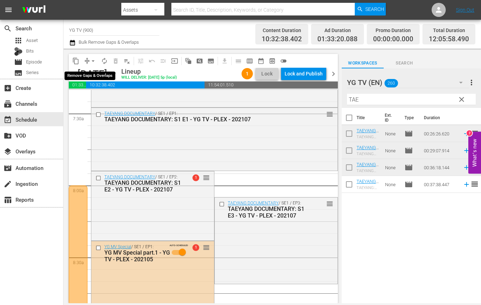
click at [92, 62] on span "arrow_drop_down" at bounding box center [93, 60] width 7 height 7
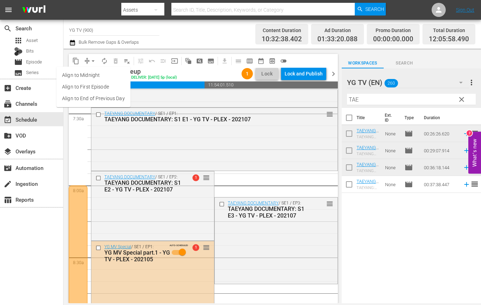
click at [93, 97] on li "Align to End of Previous Day" at bounding box center [93, 99] width 74 height 12
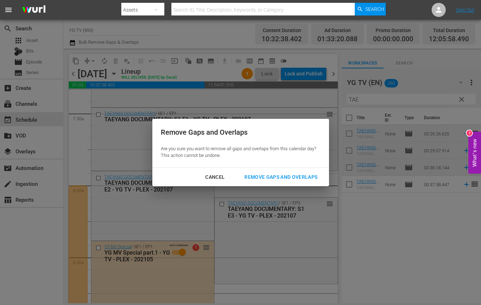
click at [285, 176] on div "Remove Gaps and Overlaps" at bounding box center [281, 177] width 84 height 9
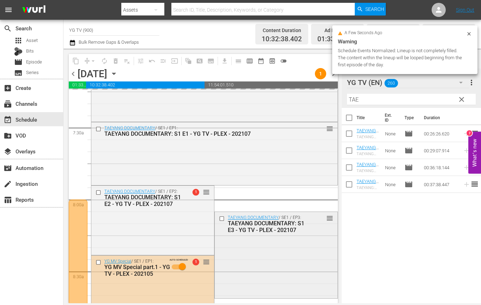
scroll to position [1045, 0]
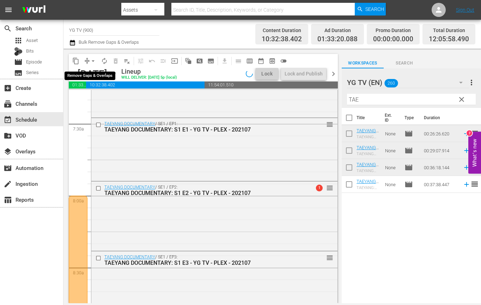
click at [92, 62] on span "arrow_drop_down" at bounding box center [93, 60] width 7 height 7
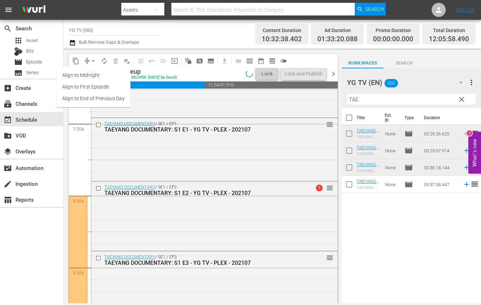
click at [87, 98] on li "Align to End of Previous Day" at bounding box center [93, 99] width 74 height 12
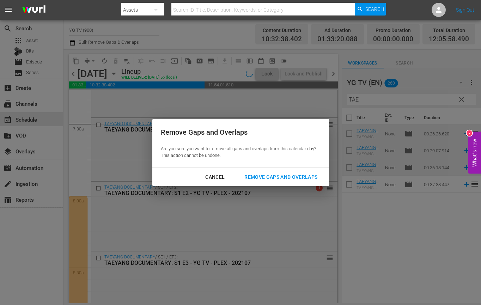
click at [287, 175] on div "Remove Gaps and Overlaps" at bounding box center [281, 177] width 84 height 9
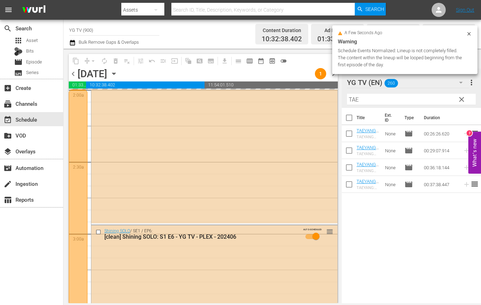
scroll to position [0, 0]
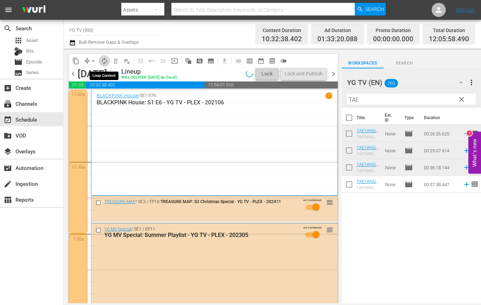
click at [106, 63] on span "autorenew_outlined" at bounding box center [104, 60] width 7 height 7
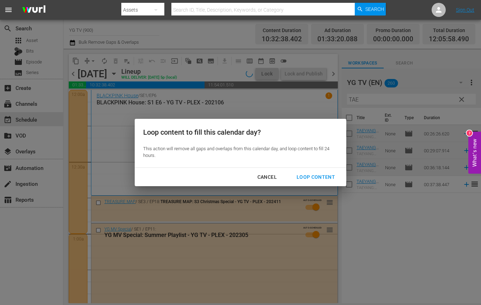
click at [327, 176] on div "Loop Content" at bounding box center [316, 177] width 50 height 9
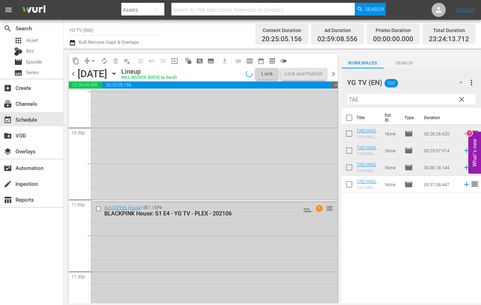
scroll to position [3135, 0]
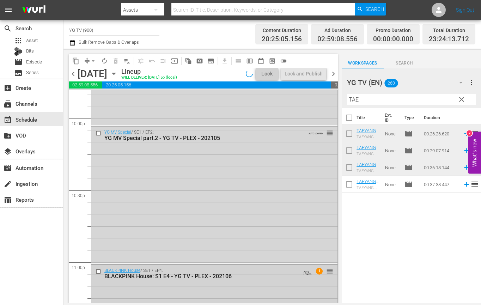
click at [244, 200] on div "YG MV Special / SE1 / EP2: YG MV Special part.2 - YG TV - PLEX - 202105 AUTO-LO…" at bounding box center [214, 195] width 246 height 136
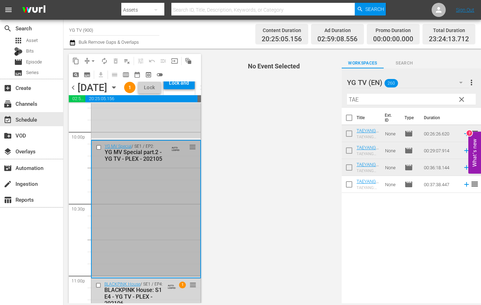
click at [189, 89] on div "Lock and Publish" at bounding box center [179, 82] width 24 height 13
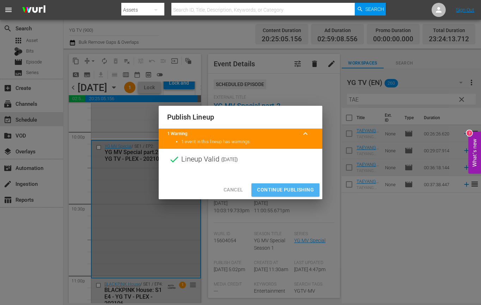
click at [295, 192] on span "Continue Publishing" at bounding box center [285, 189] width 57 height 9
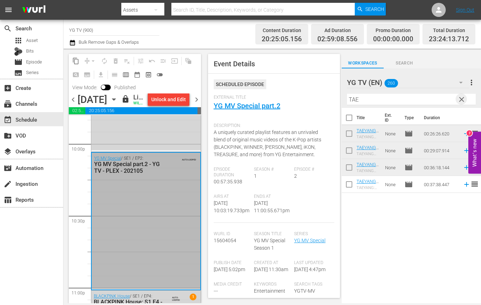
click at [462, 99] on span "clear" at bounding box center [461, 99] width 8 height 8
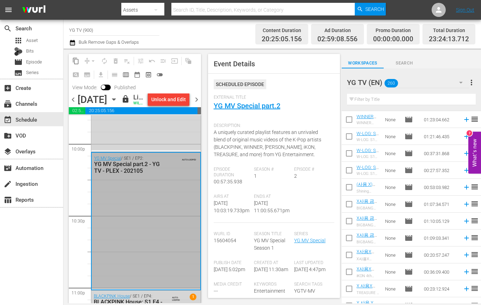
scroll to position [4219, 0]
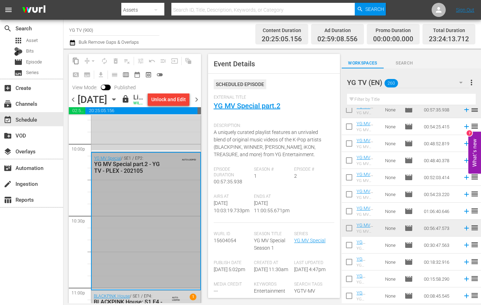
click at [197, 104] on span "chevron_right" at bounding box center [196, 99] width 9 height 9
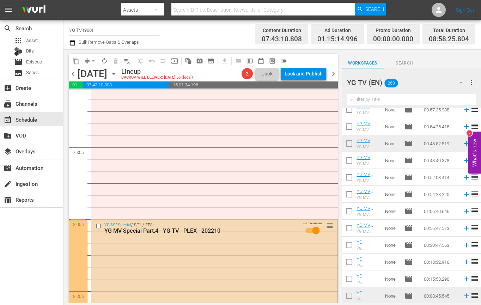
scroll to position [835, 0]
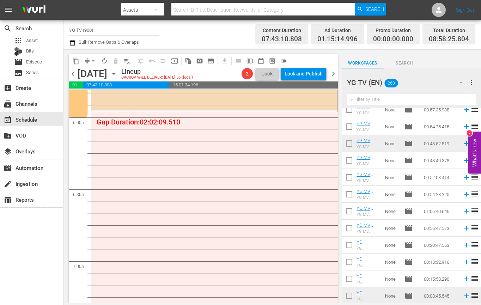
click at [363, 97] on input "text" at bounding box center [411, 99] width 129 height 11
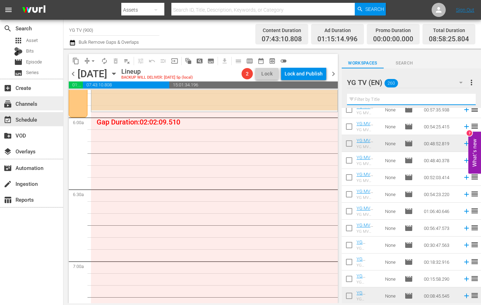
paste input "Born Pink"
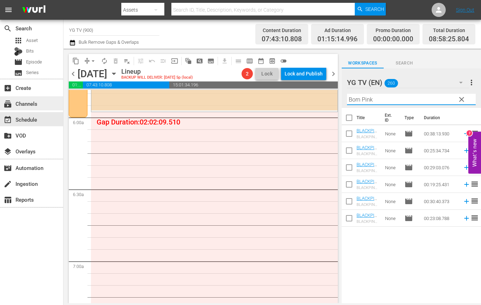
scroll to position [0, 0]
type input "Born Pink"
drag, startPoint x: 212, startPoint y: 193, endPoint x: 240, endPoint y: 191, distance: 27.6
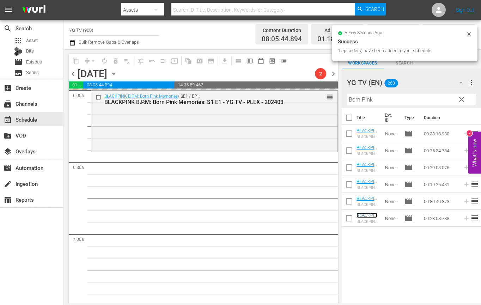
scroll to position [864, 0]
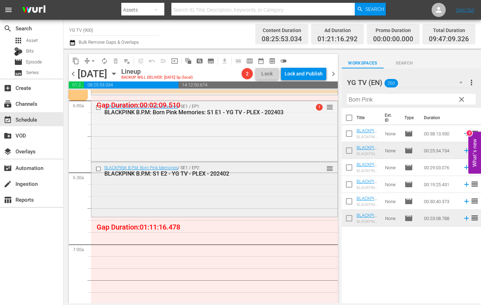
click at [182, 200] on div "BLACKPINK B.P.M: Born Pink Memories / SE1 / EP2: BLACKPINK B.P.M: S1 E2 - YG TV…" at bounding box center [214, 188] width 246 height 53
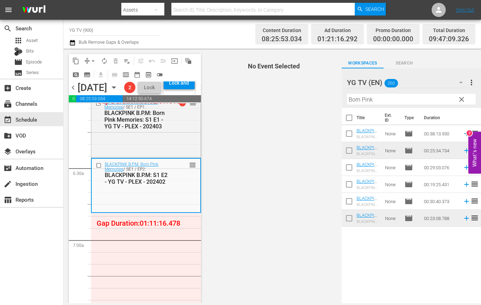
scroll to position [876, 0]
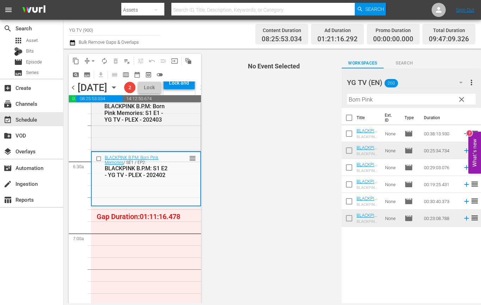
click at [348, 164] on input "checkbox" at bounding box center [348, 168] width 15 height 15
checkbox input "true"
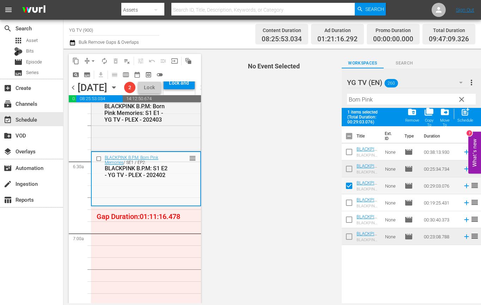
click at [352, 197] on input "checkbox" at bounding box center [348, 204] width 15 height 15
checkbox input "true"
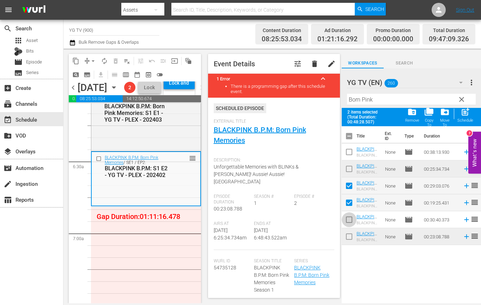
click at [347, 220] on input "checkbox" at bounding box center [348, 221] width 15 height 15
checkbox input "true"
click at [461, 114] on span "post_add" at bounding box center [465, 112] width 10 height 10
checkbox input "false"
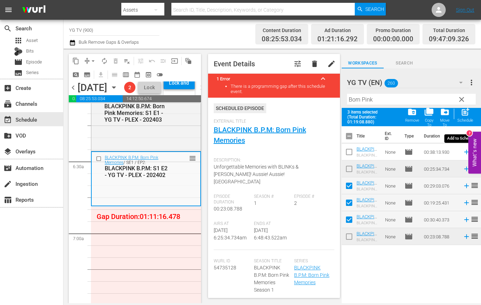
checkbox input "false"
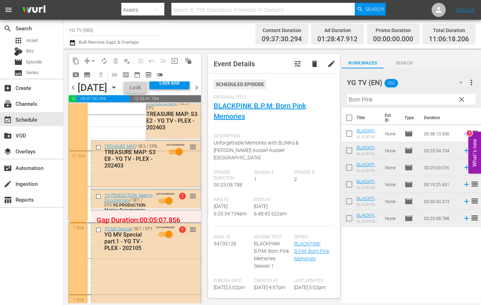
scroll to position [24, 0]
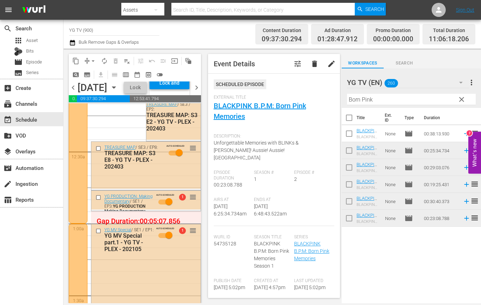
drag, startPoint x: 326, startPoint y: 91, endPoint x: 266, endPoint y: 86, distance: 60.1
click at [266, 86] on div "content_copy compress arrow_drop_down autorenew_outlined delete_forever_outline…" at bounding box center [271, 176] width 417 height 254
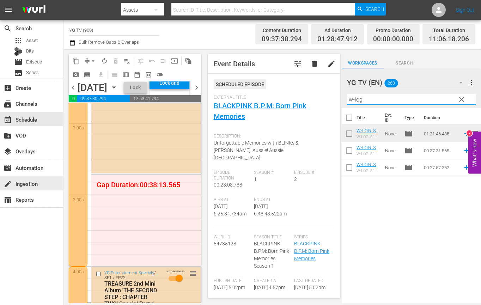
scroll to position [413, 0]
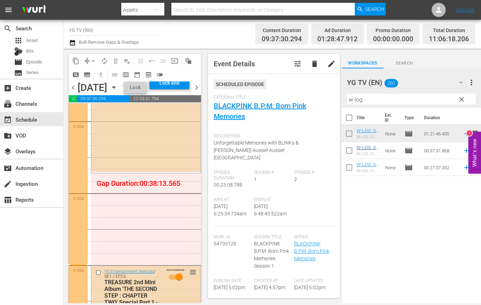
drag, startPoint x: 391, startPoint y: 212, endPoint x: 362, endPoint y: 147, distance: 70.8
click at [391, 212] on div "Title Ext. ID Type Duration W-LOG: S1 E1 - YG TV - PLEX - 202106 W-LOG: S1 E1 N…" at bounding box center [410, 206] width 139 height 196
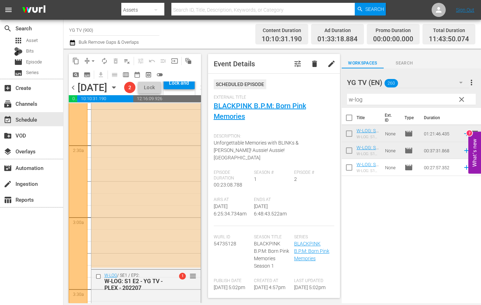
scroll to position [0, 0]
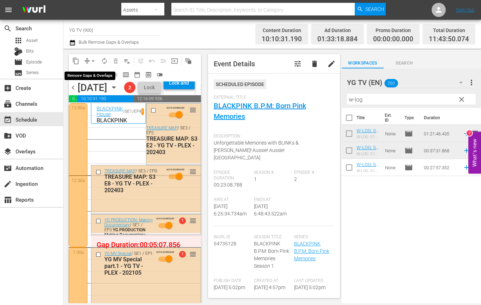
click at [91, 64] on button "arrow_drop_down" at bounding box center [92, 60] width 11 height 11
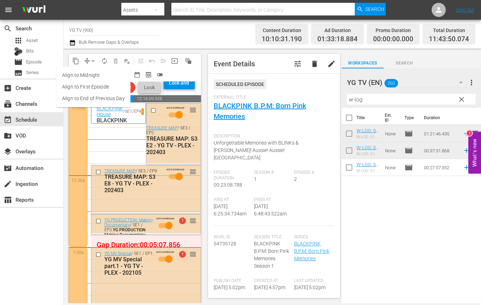
click at [91, 64] on button "arrow_drop_down" at bounding box center [92, 60] width 11 height 11
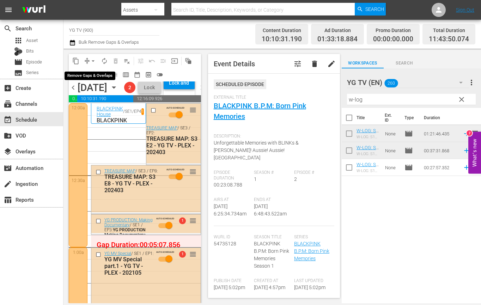
click at [89, 61] on button "arrow_drop_down" at bounding box center [92, 60] width 11 height 11
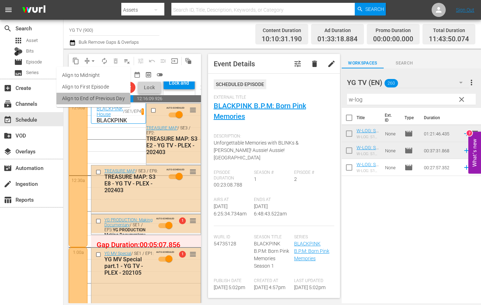
click at [90, 103] on li "Align to End of Previous Day" at bounding box center [93, 99] width 74 height 12
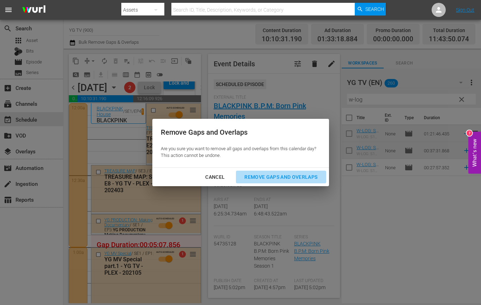
click at [296, 181] on button "Remove Gaps and Overlaps" at bounding box center [281, 177] width 90 height 13
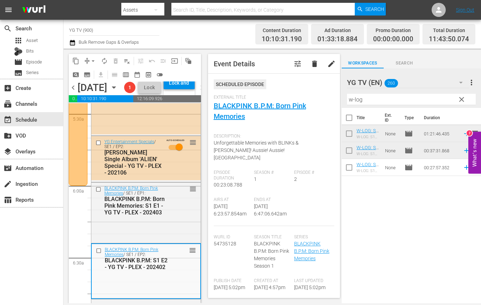
scroll to position [795, 0]
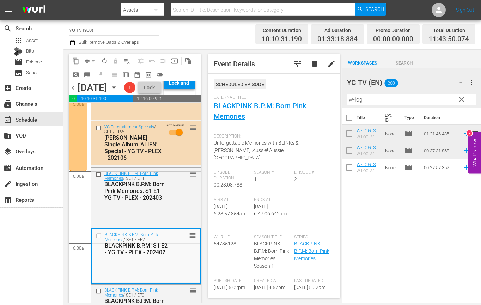
drag, startPoint x: 377, startPoint y: 100, endPoint x: 287, endPoint y: 96, distance: 90.0
click at [293, 96] on div "content_copy compress arrow_drop_down autorenew_outlined delete_forever_outline…" at bounding box center [271, 176] width 417 height 254
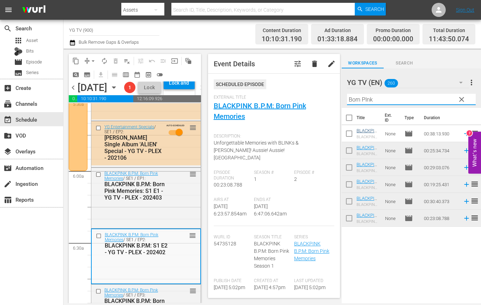
type input "Born PInk"
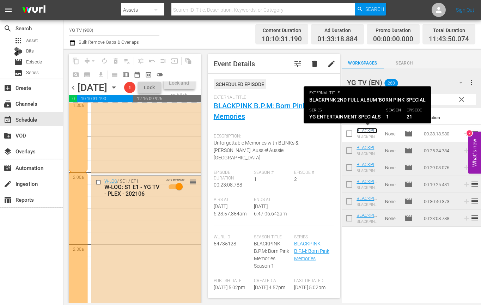
scroll to position [0, 0]
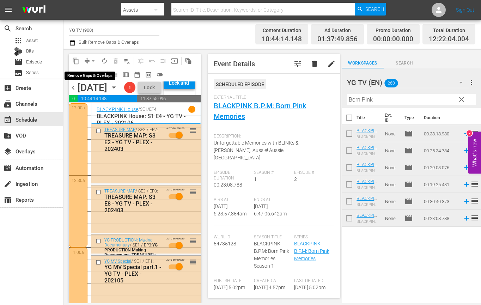
click at [88, 61] on button "arrow_drop_down" at bounding box center [92, 60] width 11 height 11
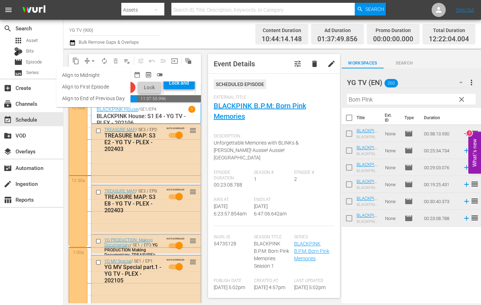
click at [106, 96] on li "Align to End of Previous Day" at bounding box center [93, 99] width 74 height 12
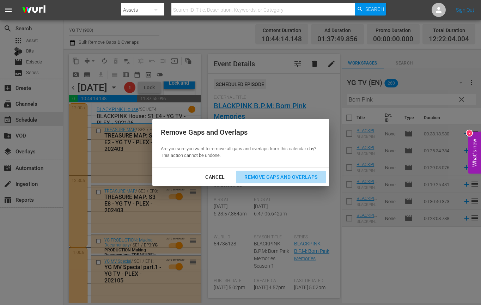
drag, startPoint x: 279, startPoint y: 176, endPoint x: 145, endPoint y: 207, distance: 138.1
click at [279, 177] on div "Remove Gaps and Overlaps" at bounding box center [281, 177] width 84 height 9
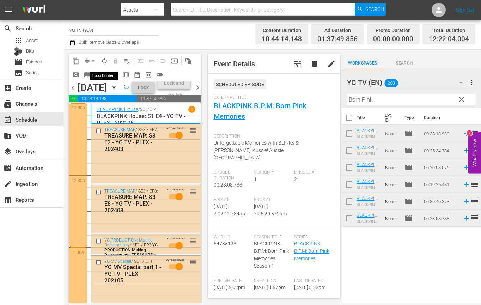
click at [106, 63] on span "autorenew_outlined" at bounding box center [104, 60] width 7 height 7
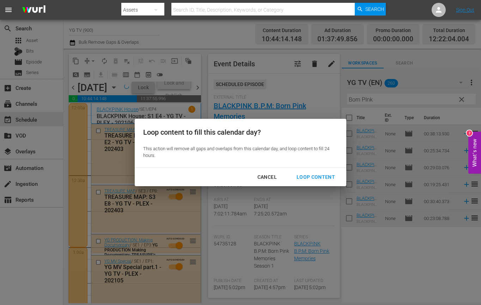
click at [309, 172] on button "Loop Content" at bounding box center [315, 177] width 55 height 13
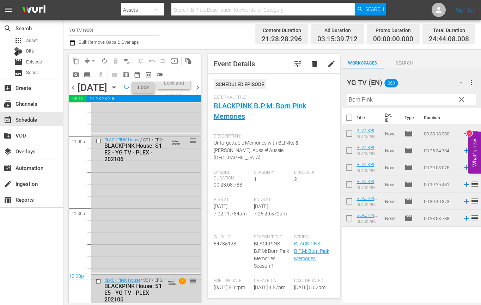
scroll to position [3400, 0]
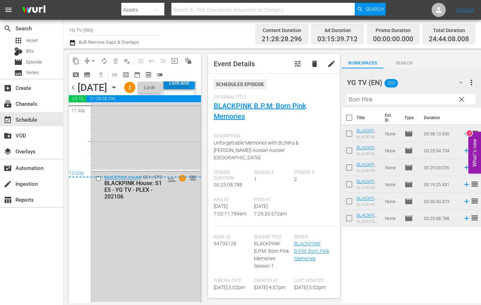
click at [191, 89] on div "Lock and Publish" at bounding box center [179, 82] width 24 height 13
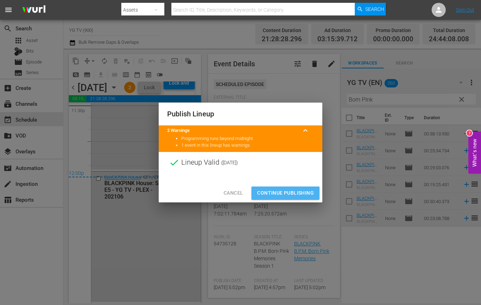
click at [284, 193] on span "Continue Publishing" at bounding box center [285, 193] width 57 height 9
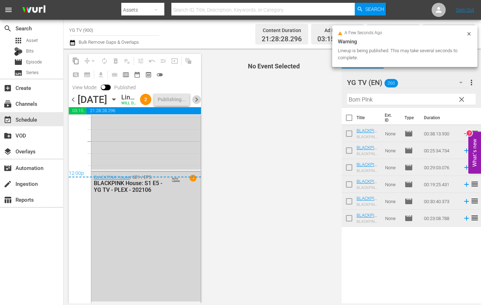
click at [197, 104] on span "chevron_right" at bounding box center [196, 99] width 9 height 9
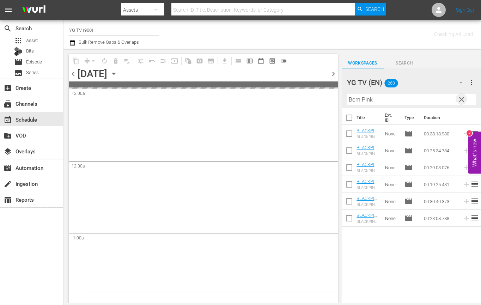
click at [462, 98] on span "clear" at bounding box center [461, 99] width 8 height 8
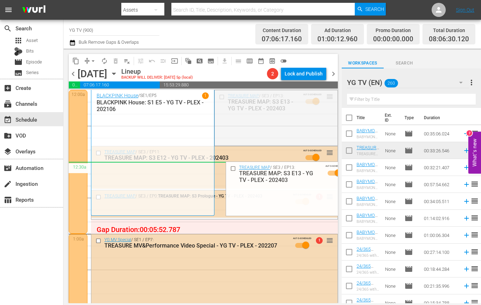
drag, startPoint x: 329, startPoint y: 97, endPoint x: 309, endPoint y: 161, distance: 66.9
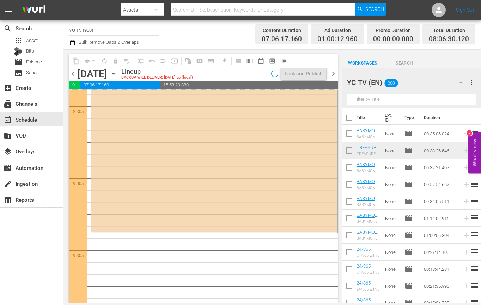
scroll to position [1159, 0]
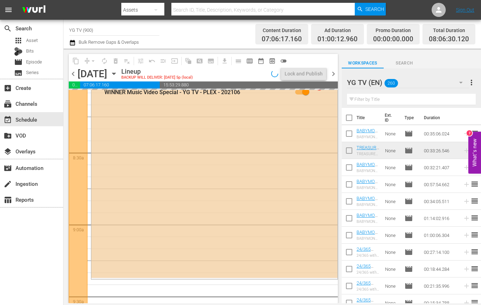
click at [382, 104] on div "Filter by Title" at bounding box center [411, 99] width 129 height 17
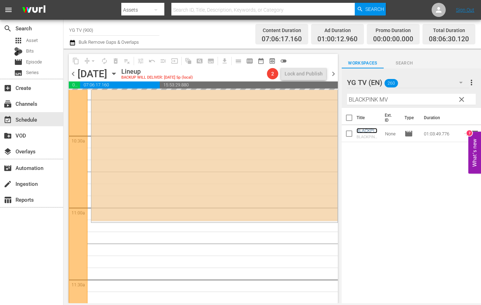
scroll to position [1455, 0]
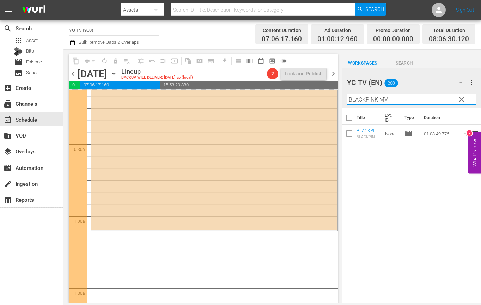
drag, startPoint x: 395, startPoint y: 100, endPoint x: 301, endPoint y: 89, distance: 95.0
click at [308, 90] on div "content_copy compress arrow_drop_down autorenew_outlined delete_forever_outline…" at bounding box center [271, 176] width 417 height 254
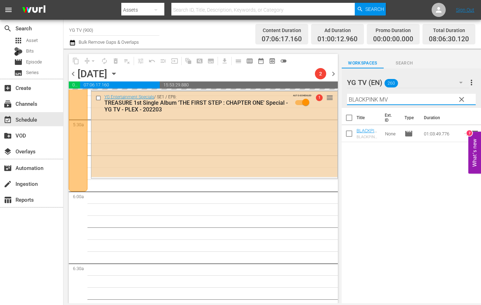
scroll to position [774, 0]
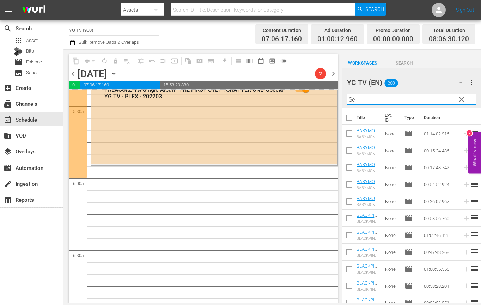
type input "S"
type input "h"
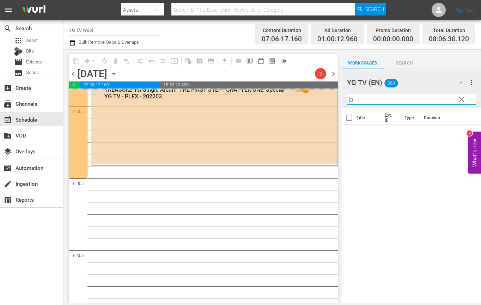
type input "j"
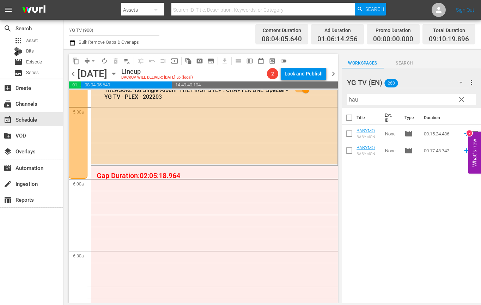
drag, startPoint x: 279, startPoint y: 237, endPoint x: 270, endPoint y: 228, distance: 13.0
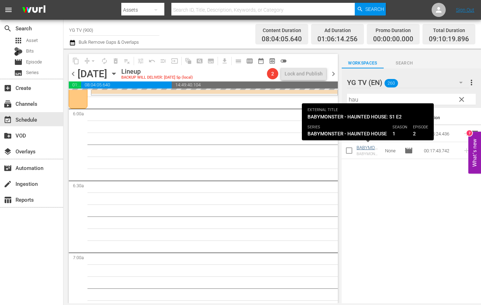
scroll to position [848, 0]
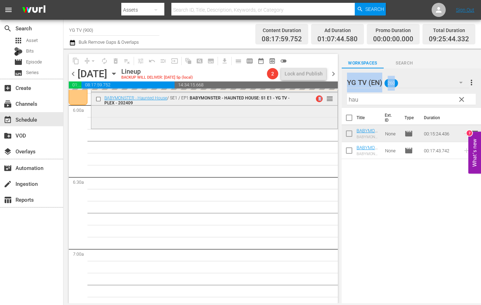
drag, startPoint x: 370, startPoint y: 106, endPoint x: 298, endPoint y: 106, distance: 72.2
click at [300, 97] on div "content_copy compress arrow_drop_down autorenew_outlined delete_forever_outline…" at bounding box center [271, 176] width 417 height 254
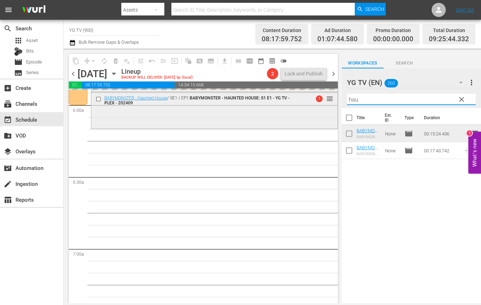
drag, startPoint x: 366, startPoint y: 99, endPoint x: 315, endPoint y: 97, distance: 50.8
click at [324, 97] on div "content_copy compress arrow_drop_down autorenew_outlined delete_forever_outline…" at bounding box center [271, 176] width 417 height 254
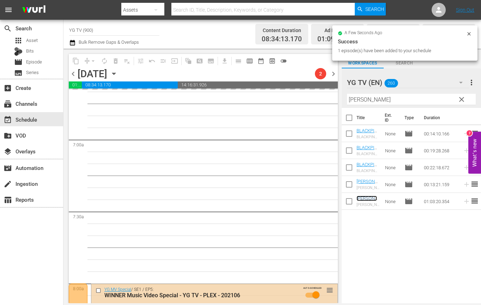
scroll to position [825, 0]
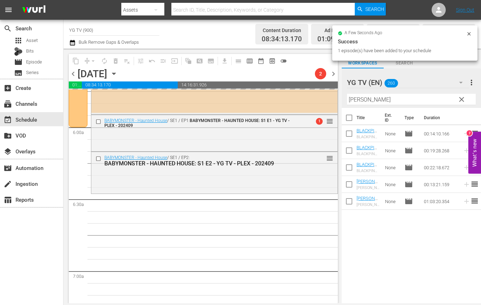
drag, startPoint x: 388, startPoint y: 99, endPoint x: 307, endPoint y: 99, distance: 80.7
click at [308, 100] on div "content_copy compress arrow_drop_down autorenew_outlined delete_forever_outline…" at bounding box center [271, 176] width 417 height 254
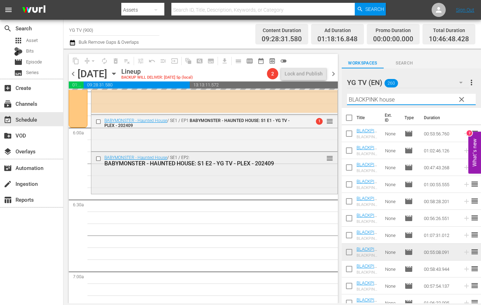
type input "BLACKPINK house"
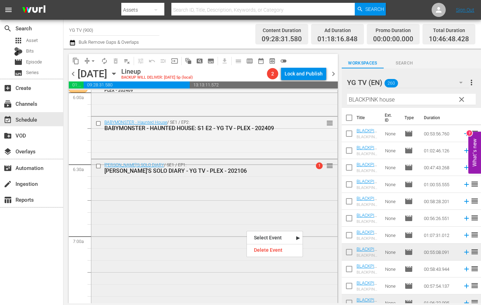
scroll to position [868, 0]
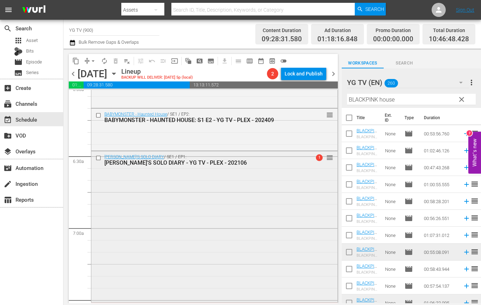
click at [224, 217] on div "[PERSON_NAME]'S SOLO DIARY / SE1 / EP1: [PERSON_NAME]'S SOLO DIARY - YG TV - PL…" at bounding box center [214, 226] width 246 height 150
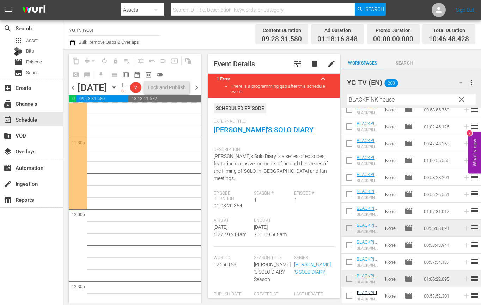
scroll to position [1582, 0]
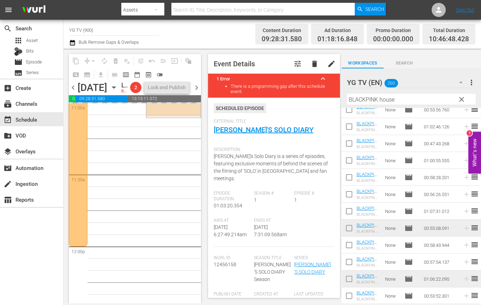
click at [174, 186] on div "YG MV Special / SE1 / EP5: WINNER Music Video Special - YG TV - PLEX - 202106 A…" at bounding box center [146, 246] width 110 height 3451
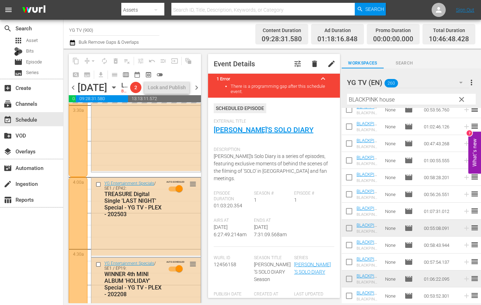
scroll to position [0, 0]
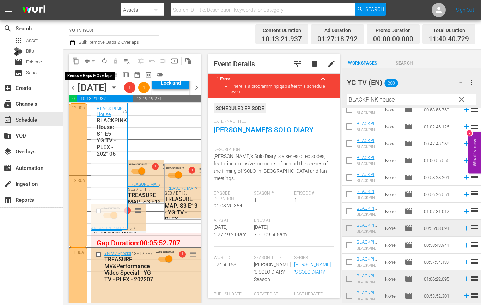
click at [88, 60] on button "arrow_drop_down" at bounding box center [92, 60] width 11 height 11
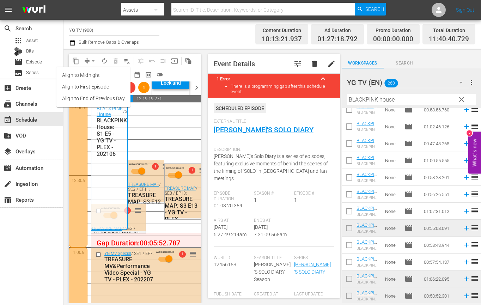
click at [95, 99] on li "Align to End of Previous Day" at bounding box center [93, 99] width 74 height 12
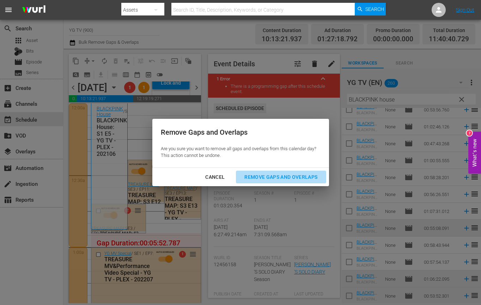
click at [276, 173] on div "Remove Gaps and Overlaps" at bounding box center [281, 177] width 84 height 9
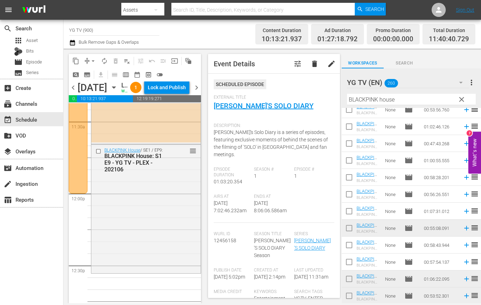
scroll to position [1636, 0]
click at [109, 61] on button "autorenew_outlined" at bounding box center [104, 60] width 11 height 11
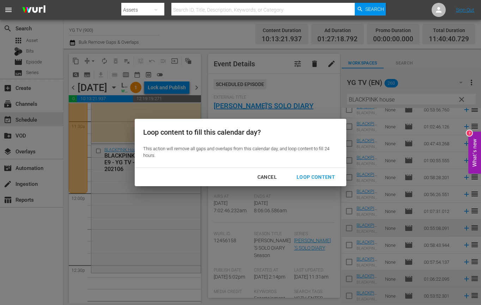
click at [310, 174] on div "Loop Content" at bounding box center [316, 177] width 50 height 9
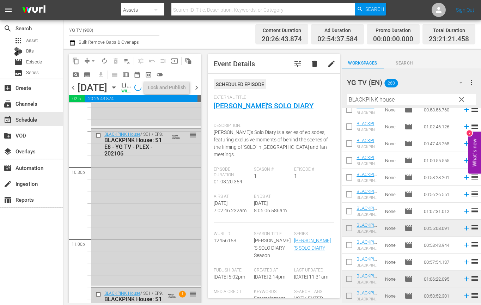
scroll to position [3171, 0]
click at [174, 85] on div "Lock and Publish" at bounding box center [167, 87] width 38 height 13
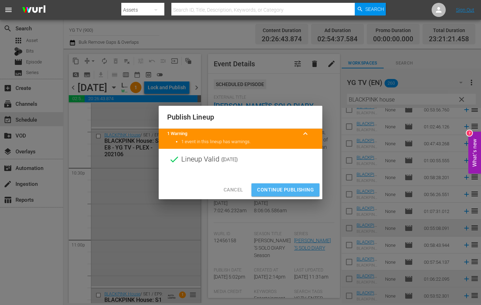
click at [289, 194] on span "Continue Publishing" at bounding box center [285, 189] width 57 height 9
